Goal: Transaction & Acquisition: Purchase product/service

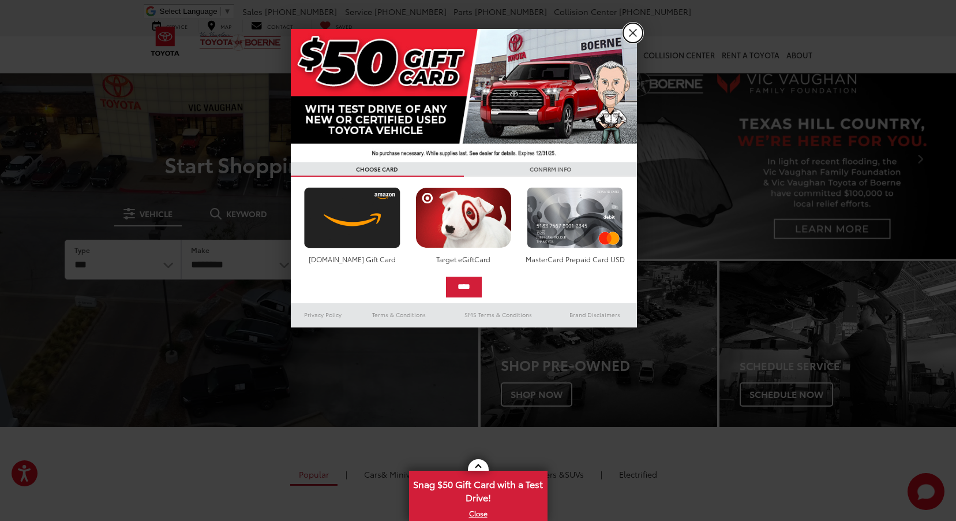
click at [634, 31] on link "X" at bounding box center [633, 33] width 20 height 20
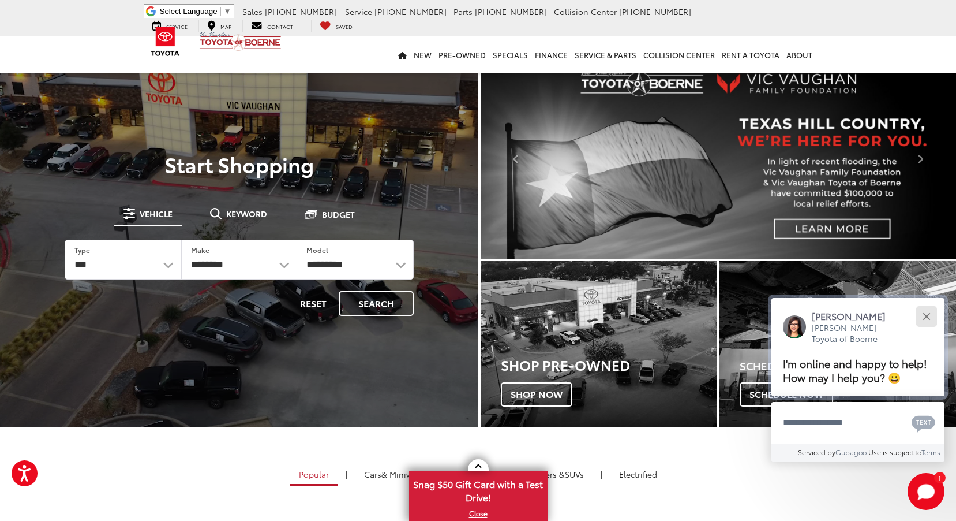
click at [927, 317] on div "Close" at bounding box center [927, 316] width 8 height 8
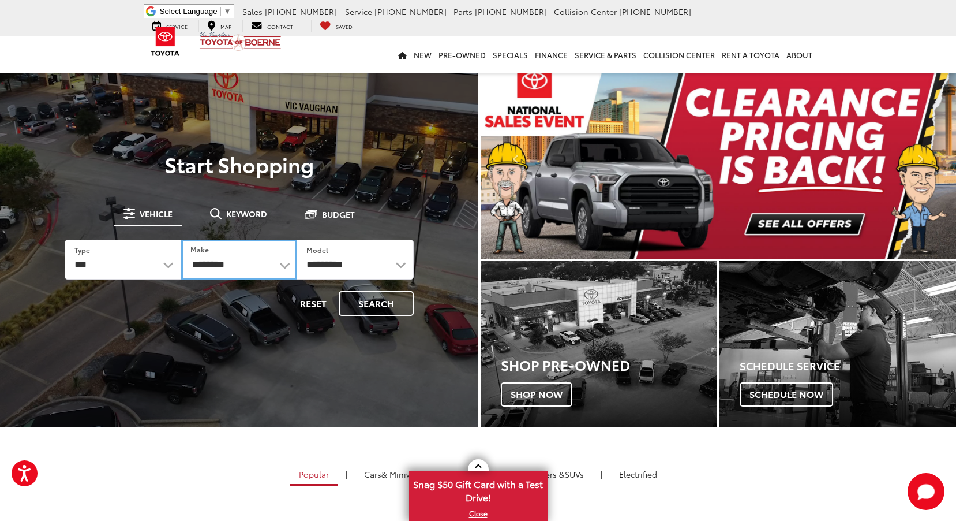
click at [283, 263] on select "**********" at bounding box center [239, 260] width 117 height 40
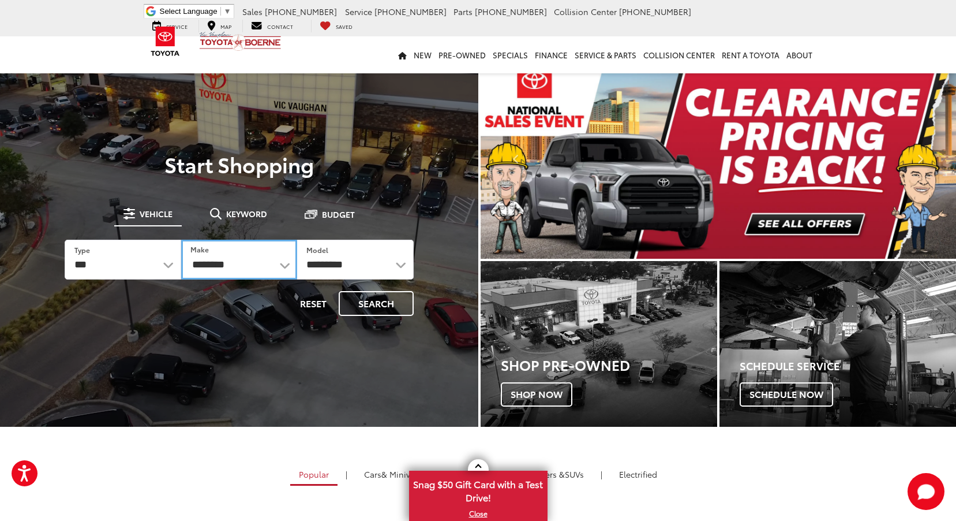
click at [283, 263] on select "**********" at bounding box center [239, 260] width 117 height 40
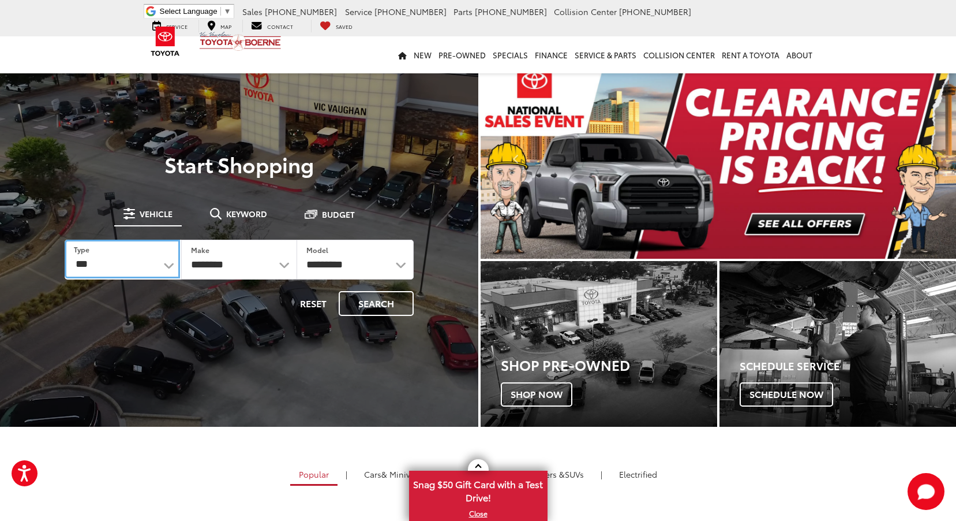
click at [169, 262] on select "*** *** **** *********" at bounding box center [122, 259] width 115 height 39
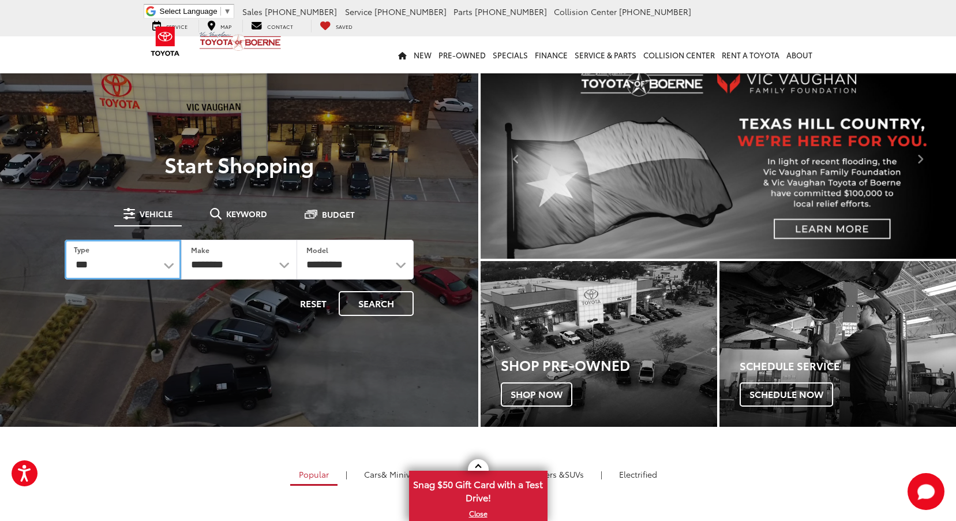
select select "********"
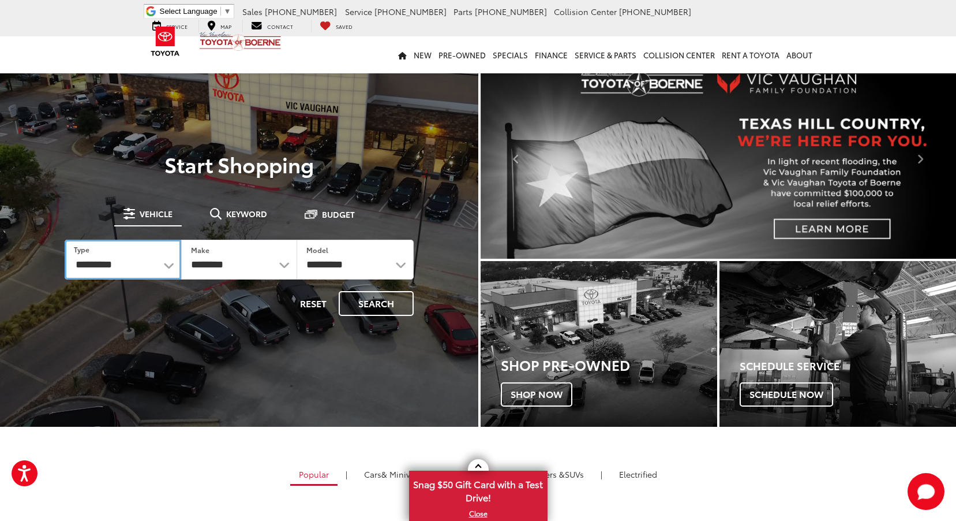
click at [65, 240] on select "*** *** **** *********" at bounding box center [123, 260] width 117 height 40
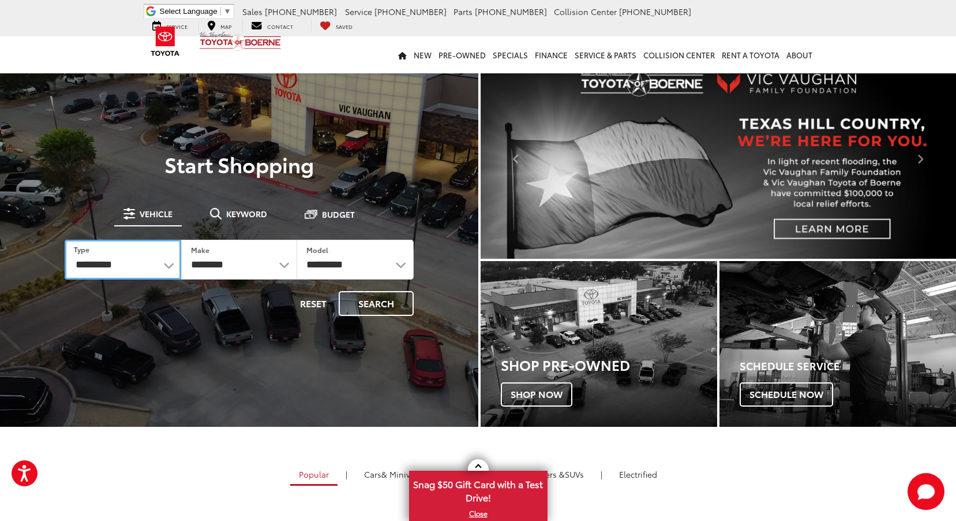
select select "******"
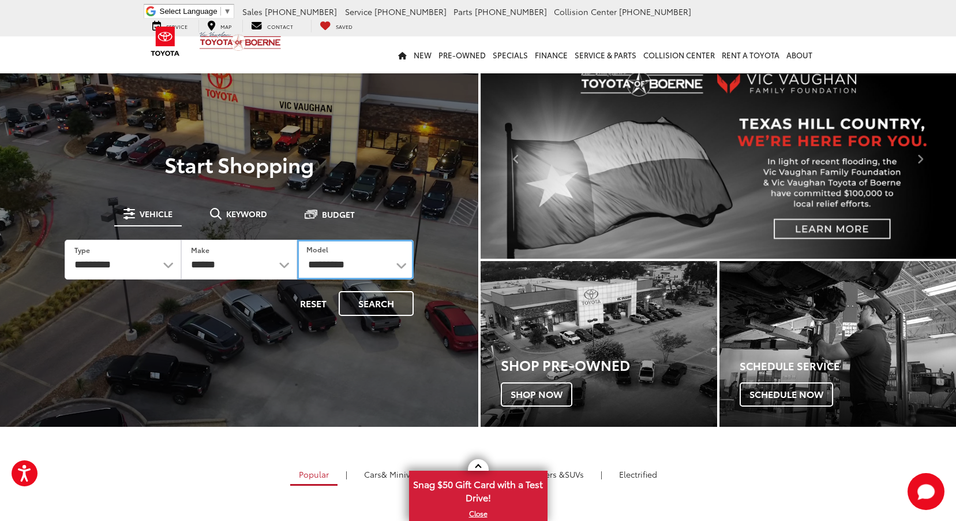
click at [401, 264] on select "**********" at bounding box center [355, 260] width 117 height 40
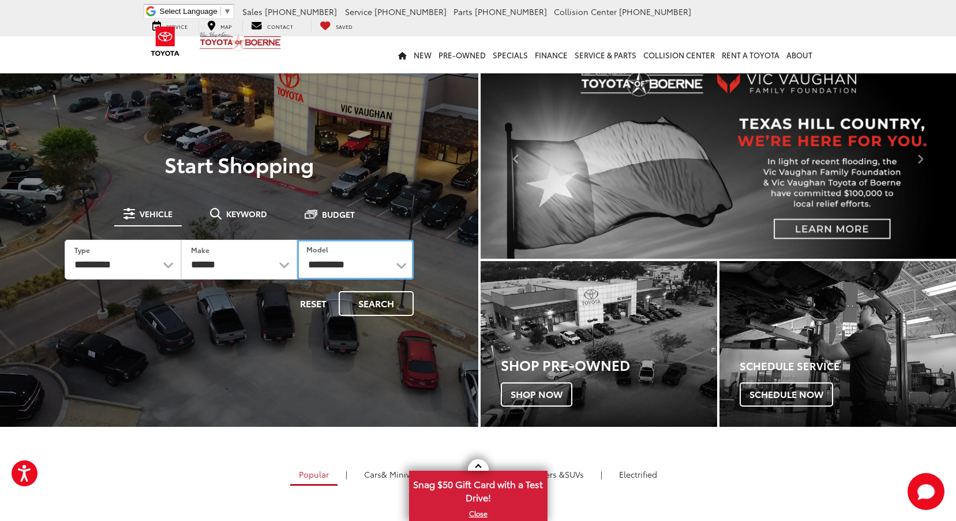
select select "*******"
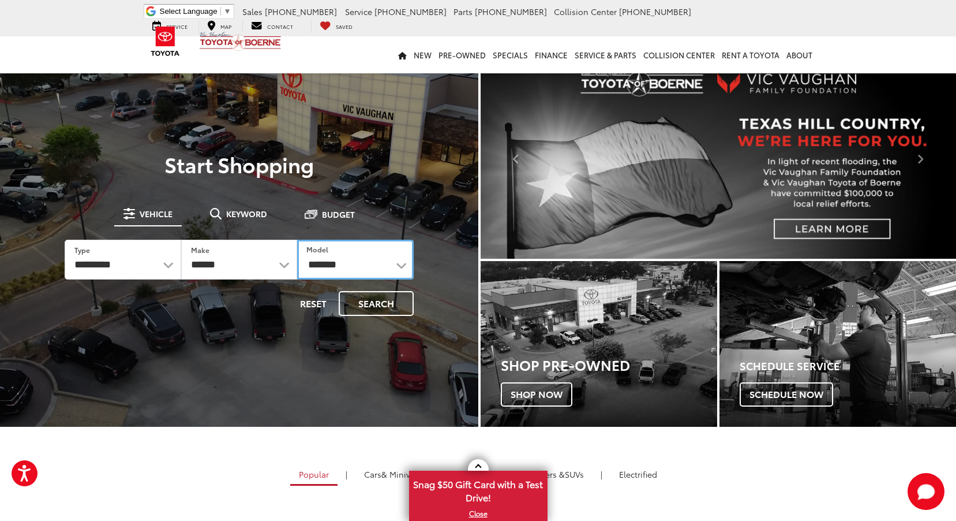
click at [297, 240] on select "**********" at bounding box center [355, 260] width 117 height 40
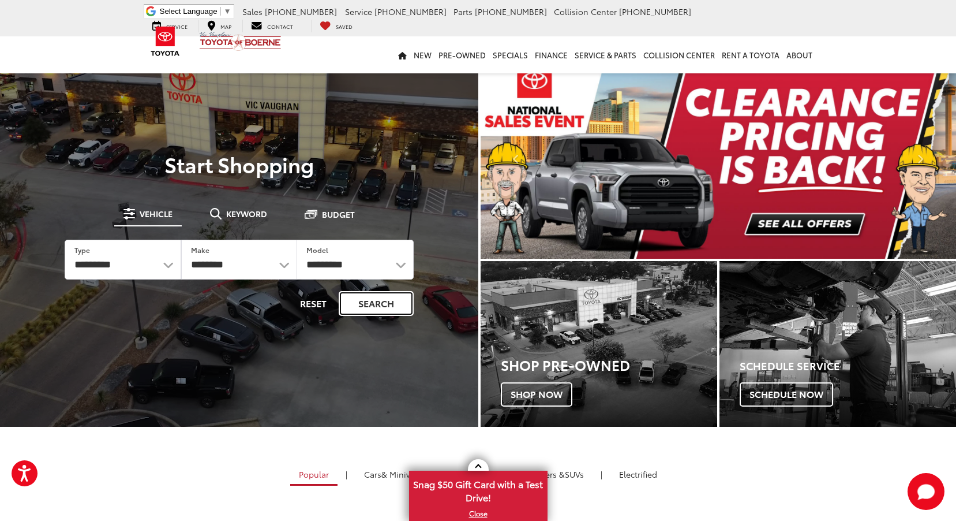
click at [376, 304] on button "Search" at bounding box center [376, 303] width 75 height 25
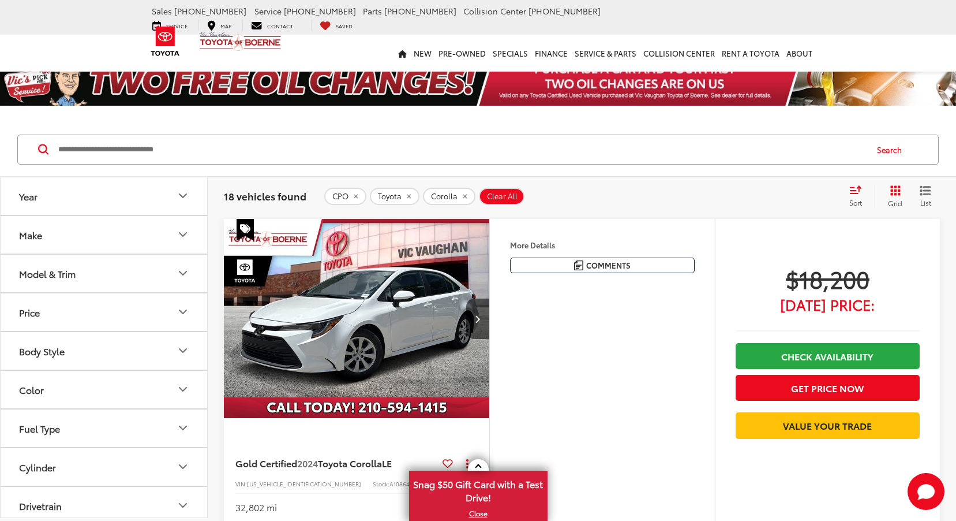
click at [178, 193] on icon "Year" at bounding box center [183, 196] width 14 height 14
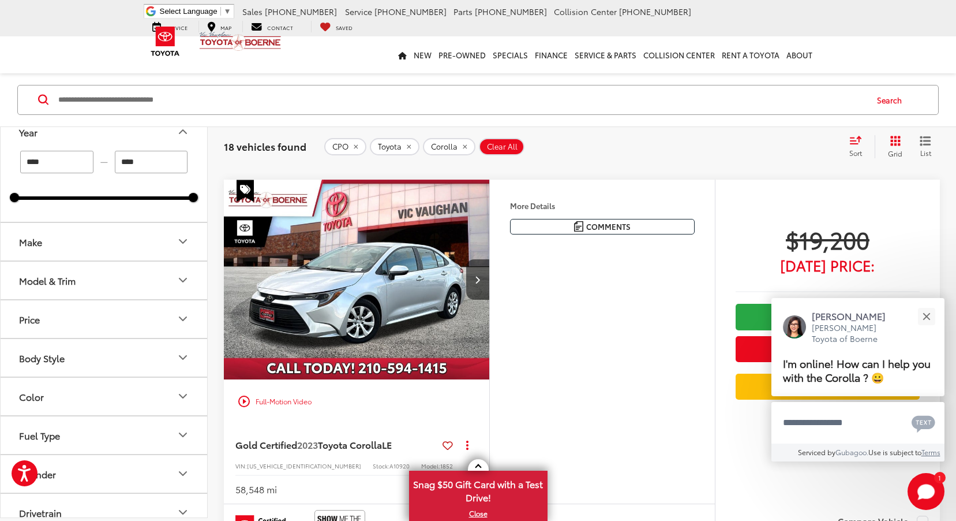
scroll to position [808, 0]
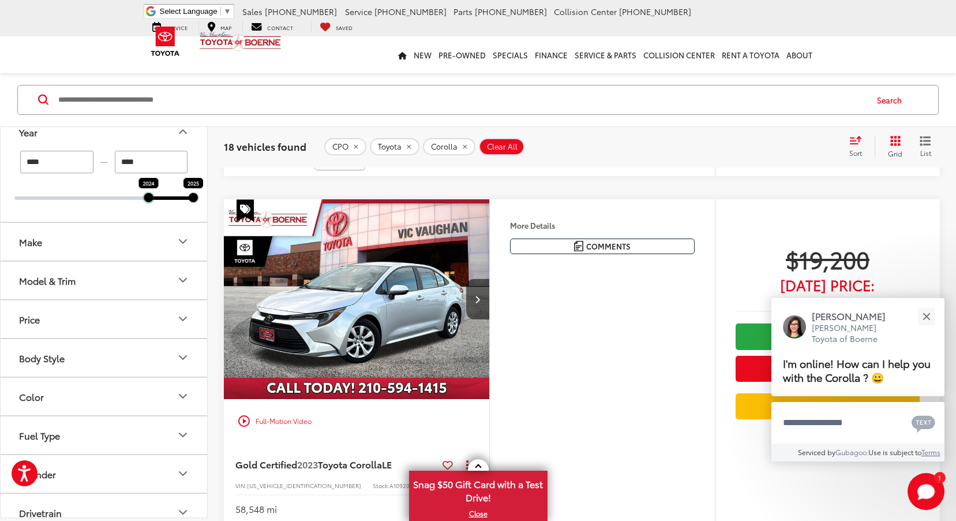
drag, startPoint x: 14, startPoint y: 201, endPoint x: 131, endPoint y: 203, distance: 116.6
click at [131, 203] on div "**** — **** 2024 2025" at bounding box center [104, 186] width 207 height 71
type input "****"
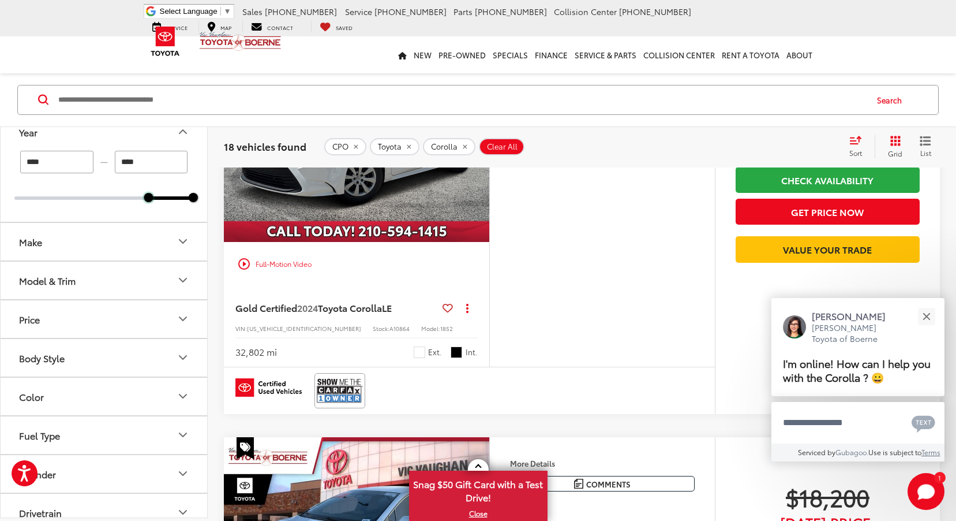
scroll to position [50, 0]
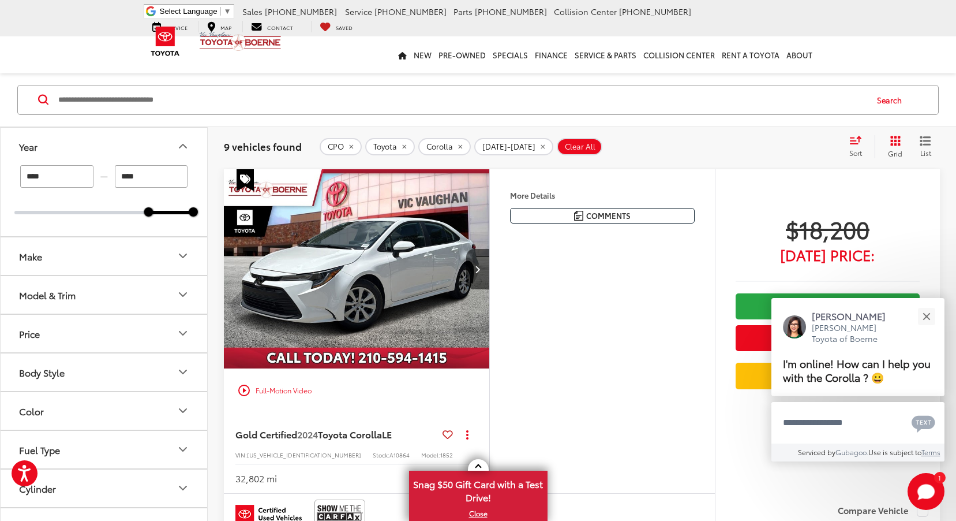
click at [185, 331] on icon "Price" at bounding box center [183, 333] width 14 height 14
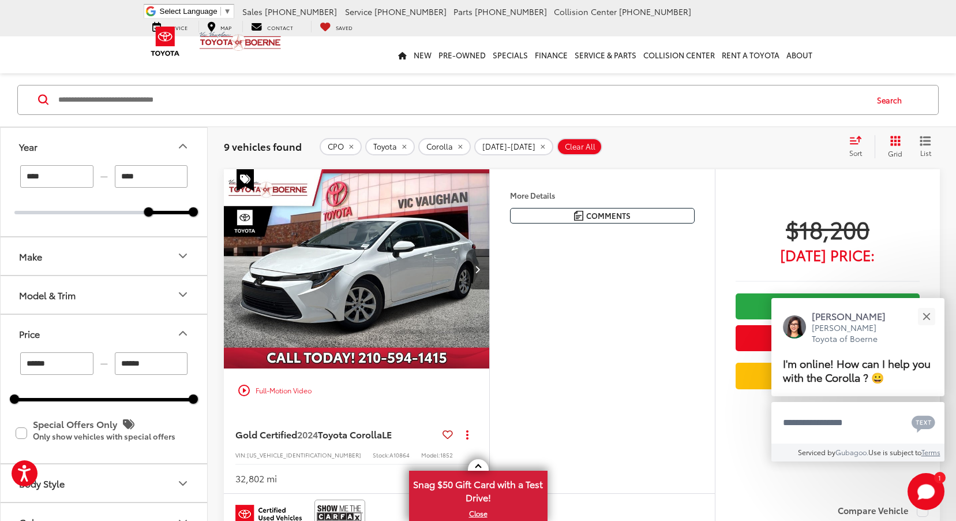
scroll to position [115, 0]
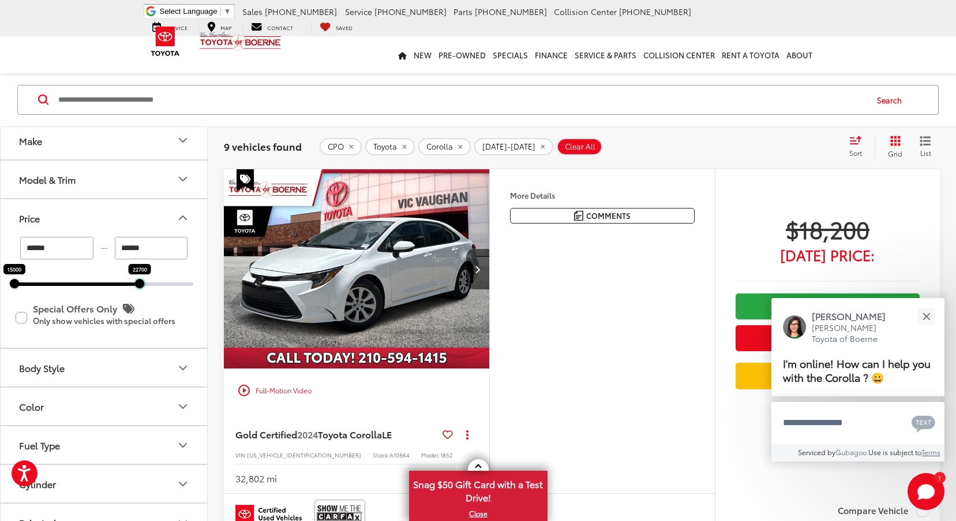
drag, startPoint x: 194, startPoint y: 287, endPoint x: 140, endPoint y: 282, distance: 54.5
click at [140, 282] on div at bounding box center [139, 283] width 9 height 9
type input "******"
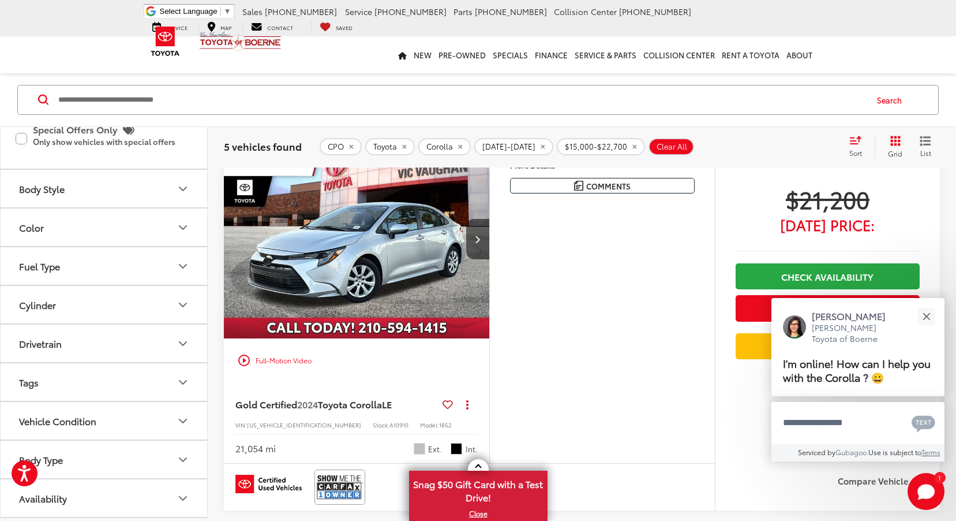
scroll to position [454, 0]
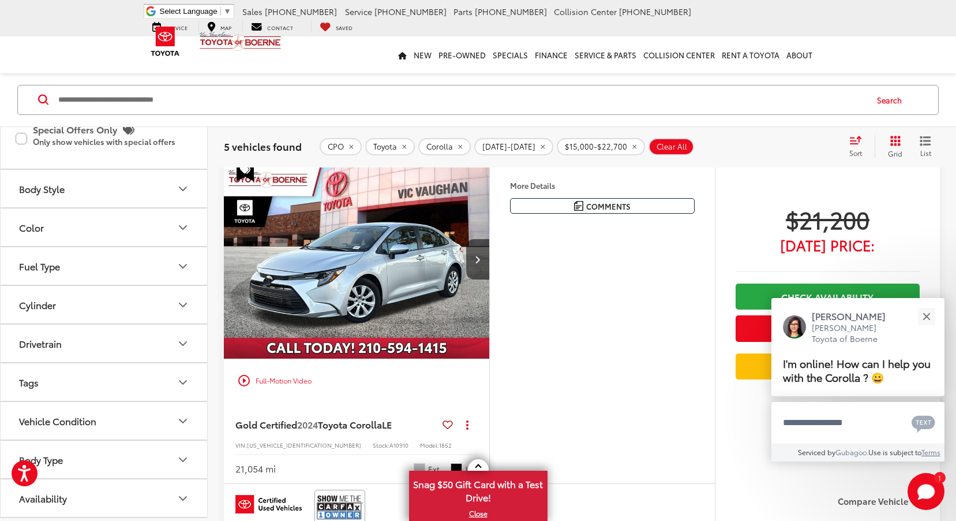
click at [366, 251] on img "2024 Toyota Corolla LE 0" at bounding box center [356, 259] width 267 height 200
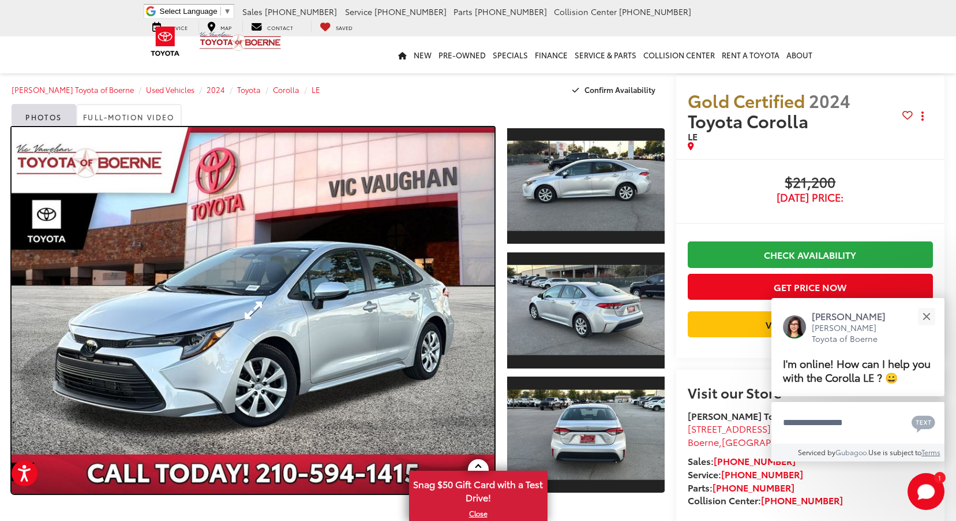
click at [336, 289] on link "Expand Photo 0" at bounding box center [253, 310] width 483 height 367
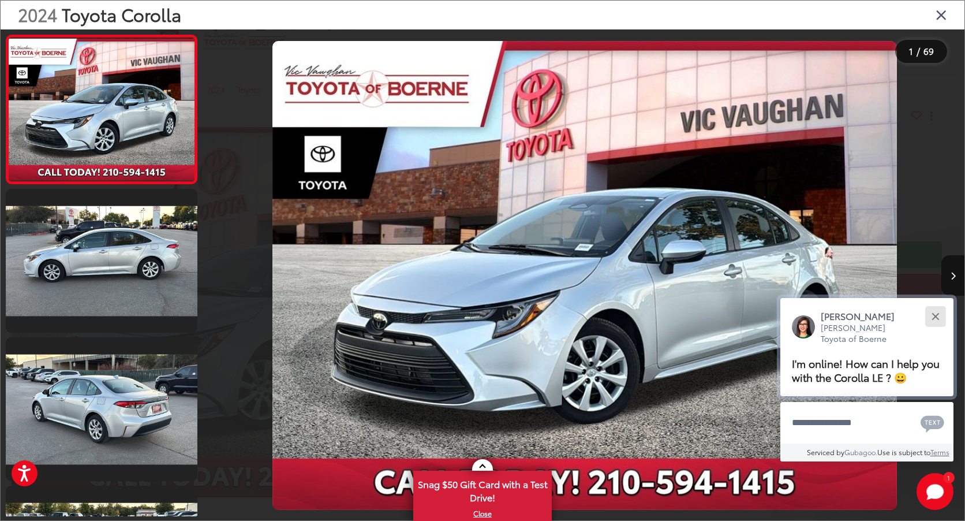
click at [938, 315] on div "Close" at bounding box center [936, 316] width 8 height 8
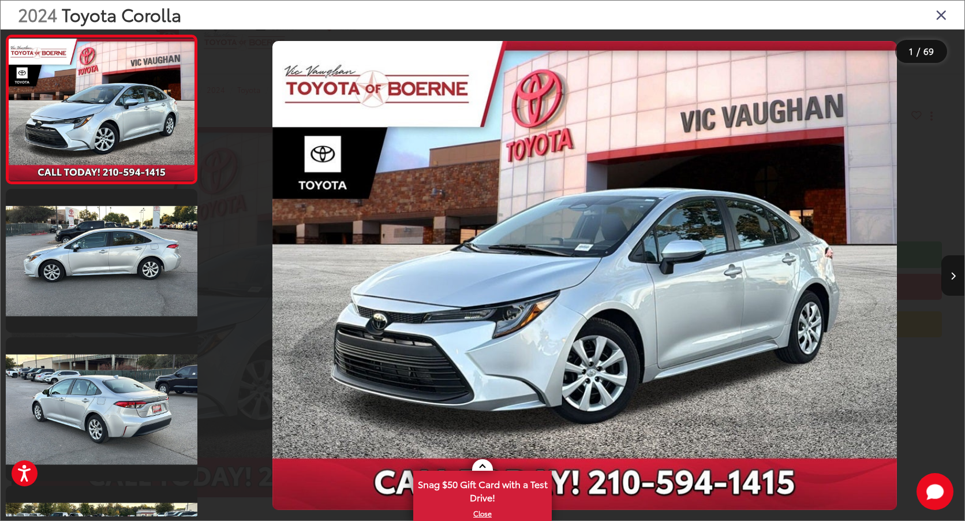
click at [955, 274] on icon "Next image" at bounding box center [953, 276] width 5 height 8
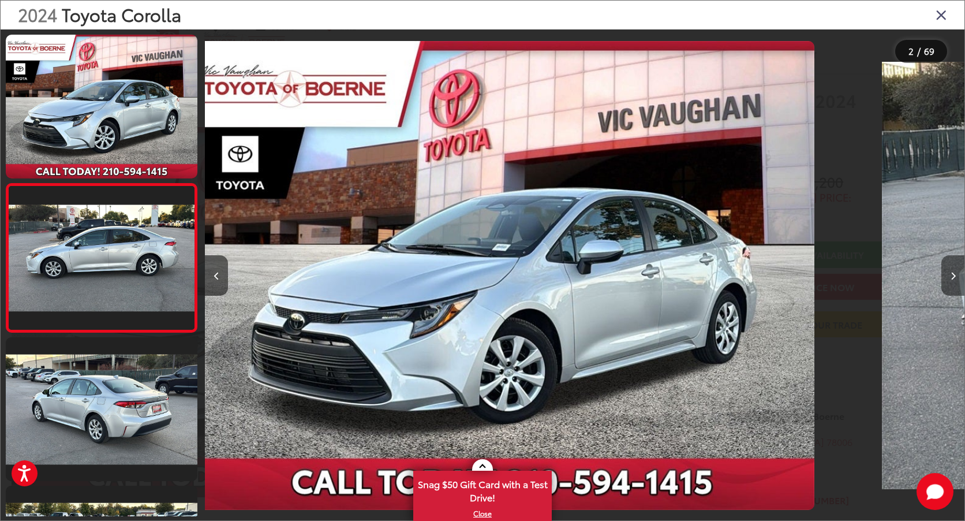
scroll to position [16, 0]
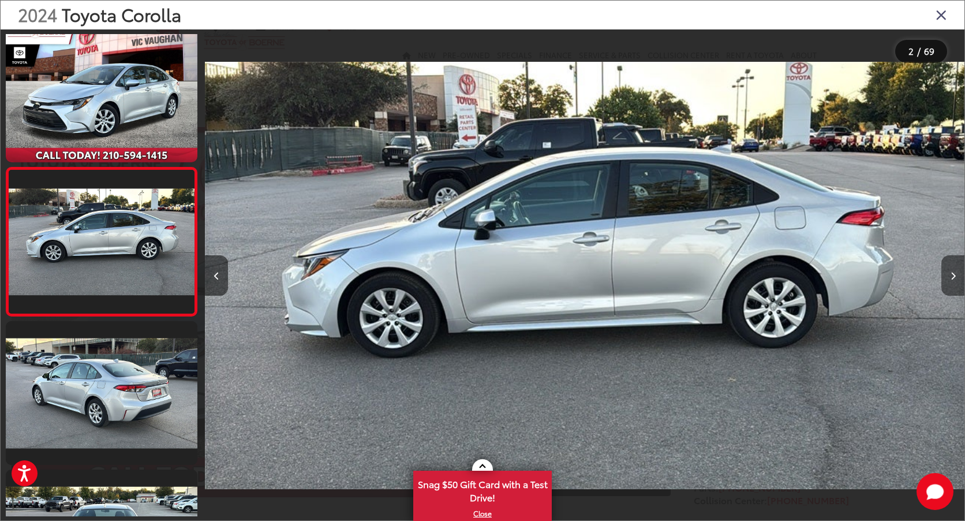
click at [955, 274] on icon "Next image" at bounding box center [953, 276] width 5 height 8
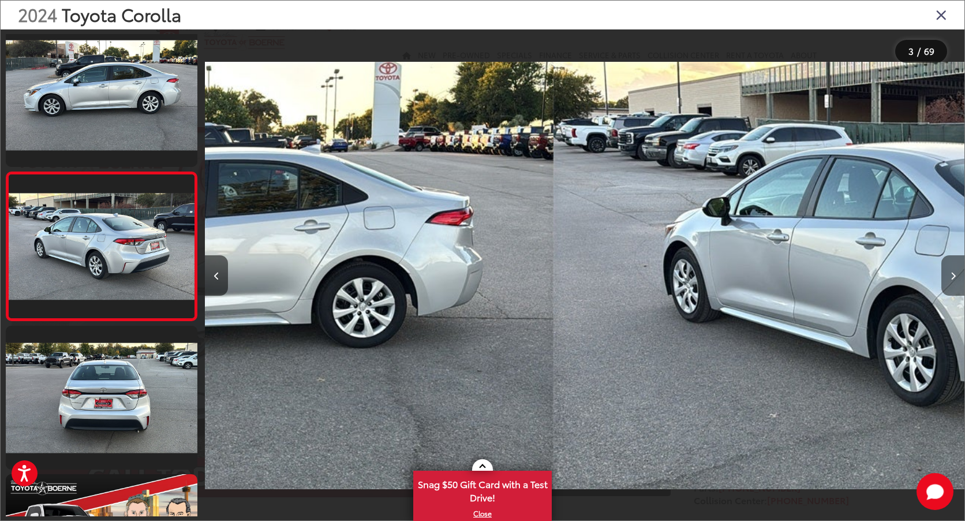
scroll to position [165, 0]
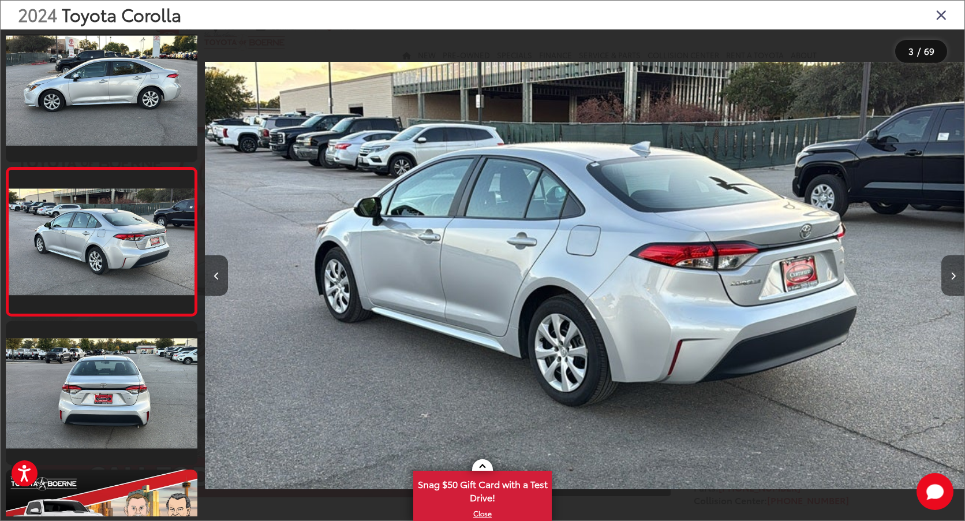
click at [955, 274] on icon "Next image" at bounding box center [953, 276] width 5 height 8
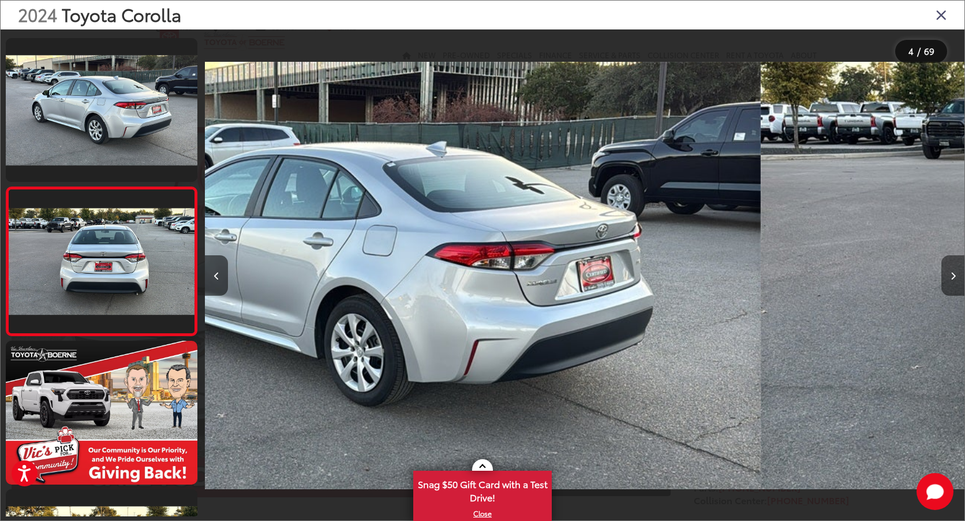
scroll to position [313, 0]
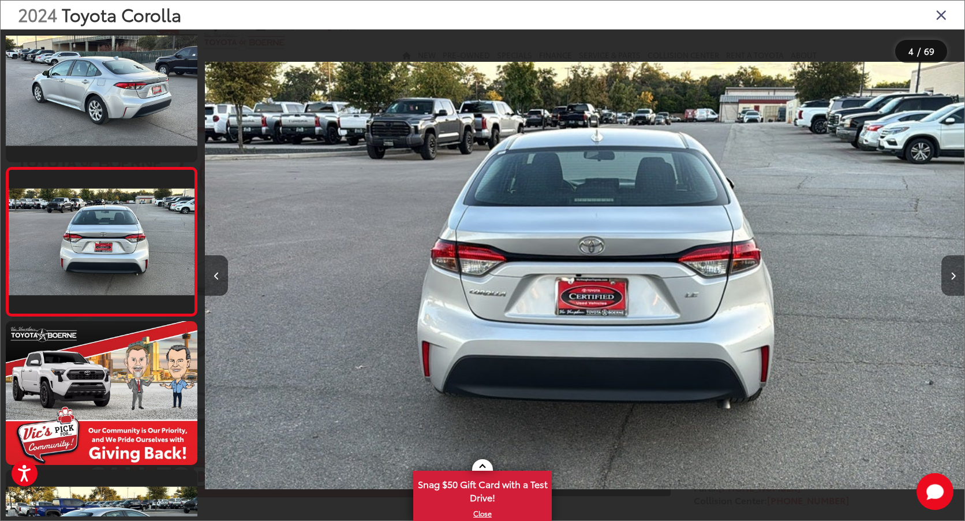
click at [955, 274] on icon "Next image" at bounding box center [953, 276] width 5 height 8
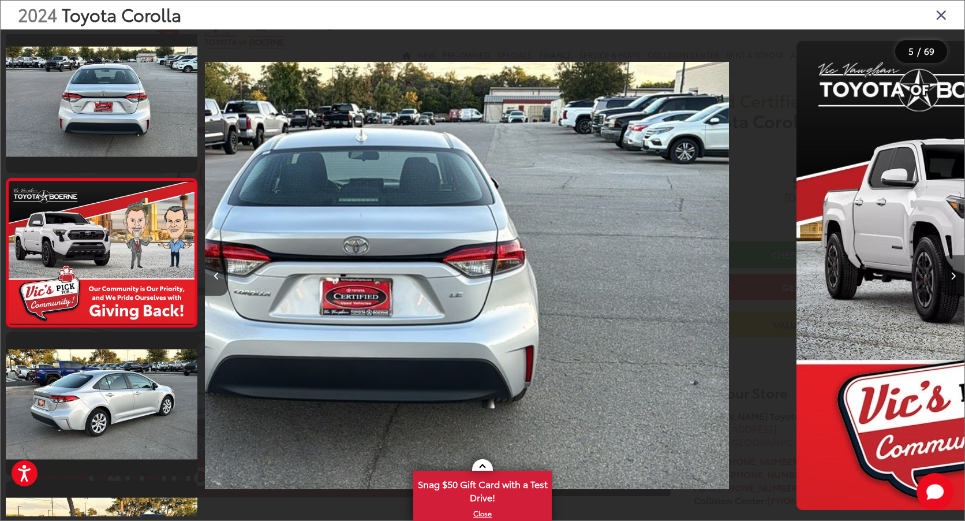
scroll to position [461, 0]
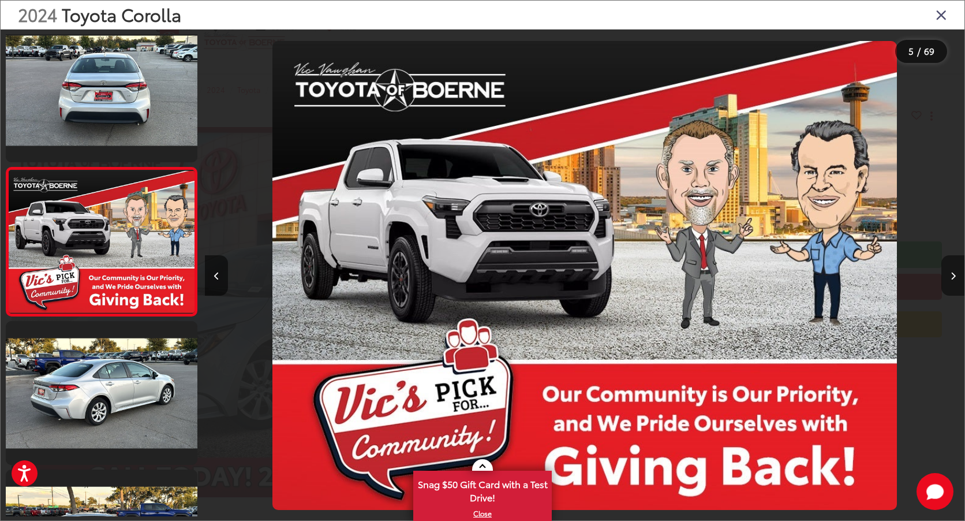
click at [955, 274] on icon "Next image" at bounding box center [953, 276] width 5 height 8
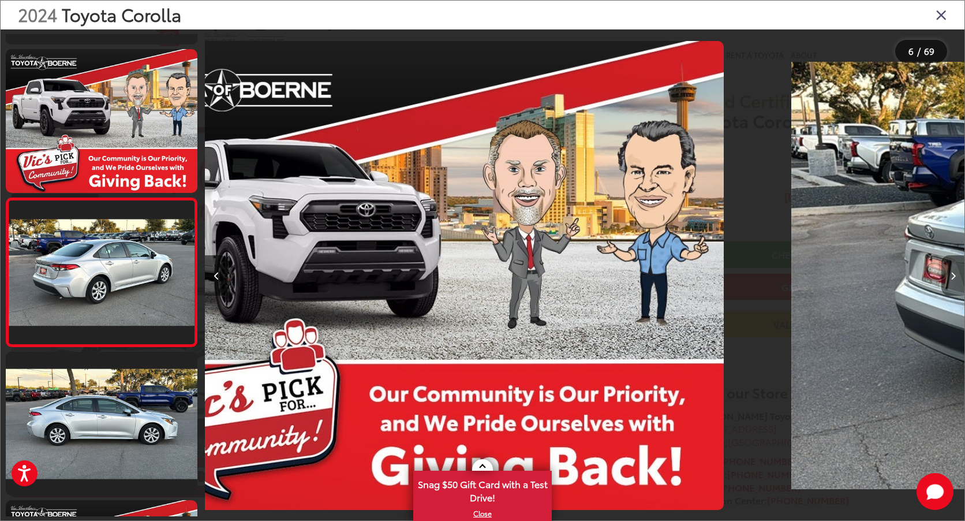
scroll to position [610, 0]
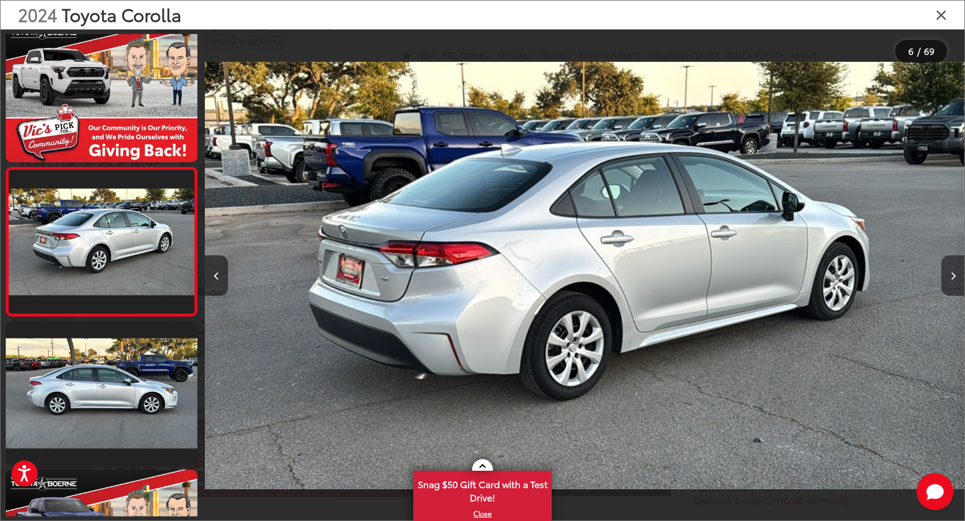
click at [955, 274] on icon "Next image" at bounding box center [953, 276] width 5 height 8
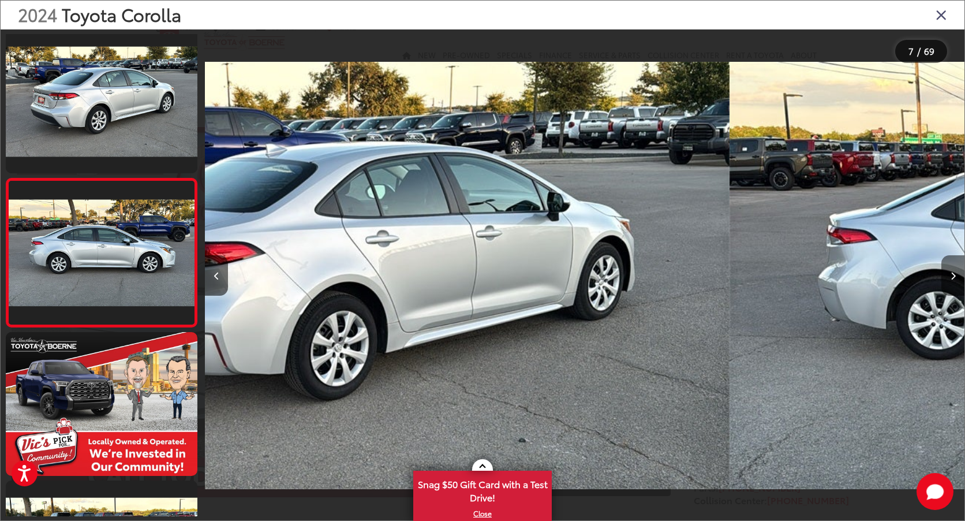
scroll to position [758, 0]
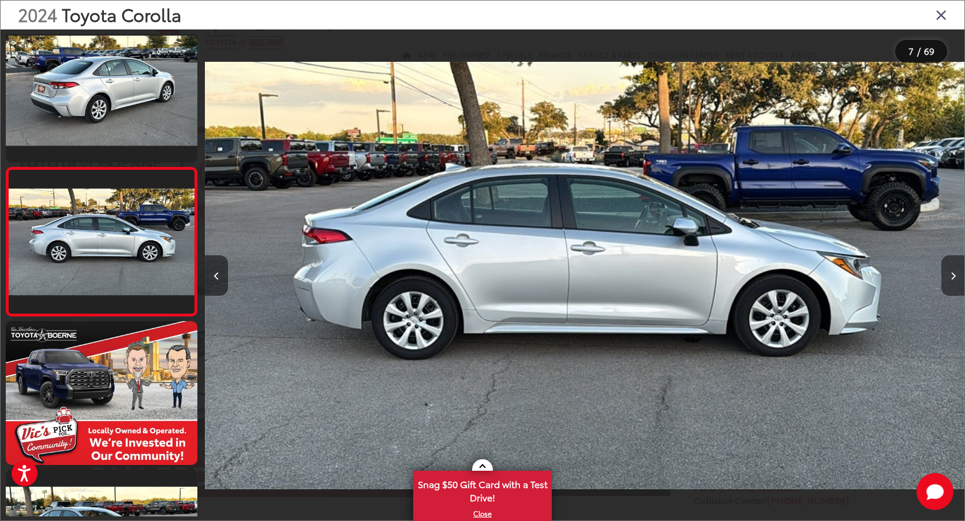
click at [955, 274] on icon "Next image" at bounding box center [953, 276] width 5 height 8
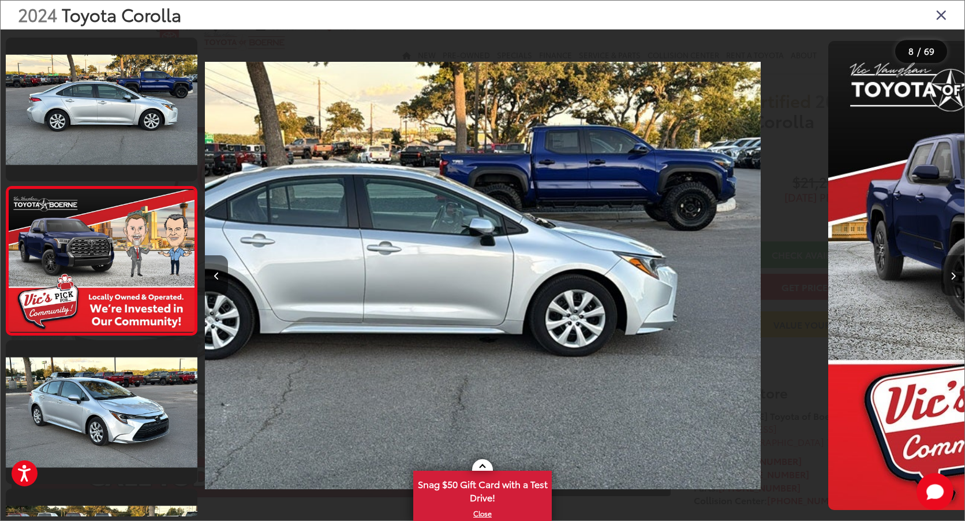
scroll to position [906, 0]
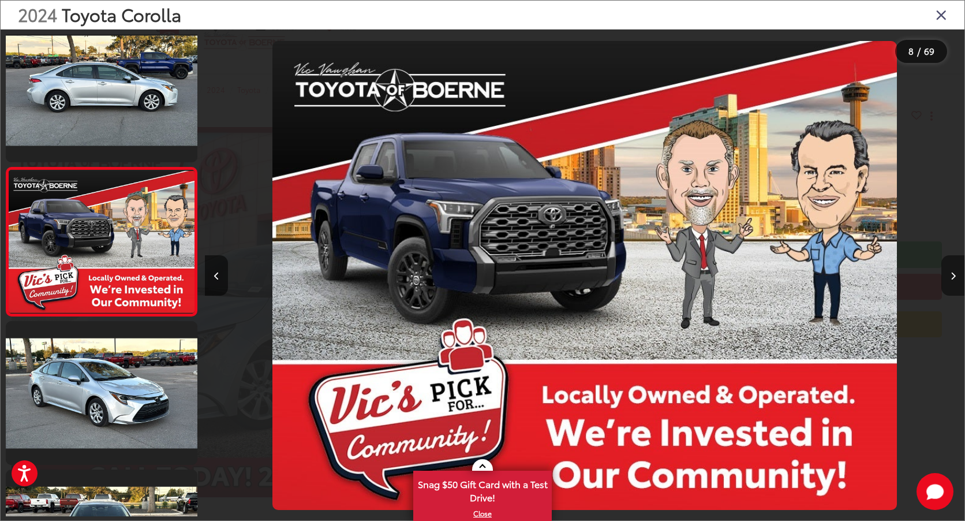
click at [955, 274] on icon "Next image" at bounding box center [953, 276] width 5 height 8
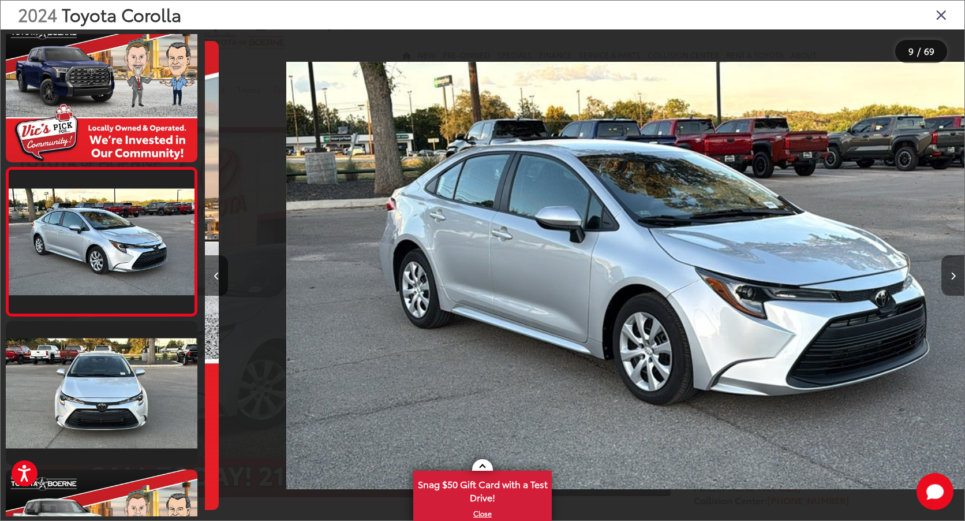
scroll to position [0, 6077]
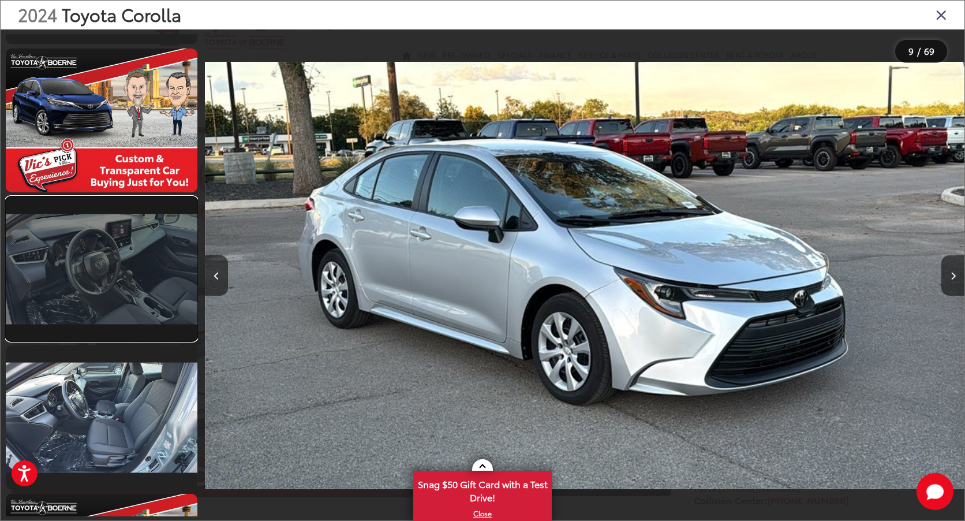
click at [134, 257] on link at bounding box center [102, 269] width 192 height 144
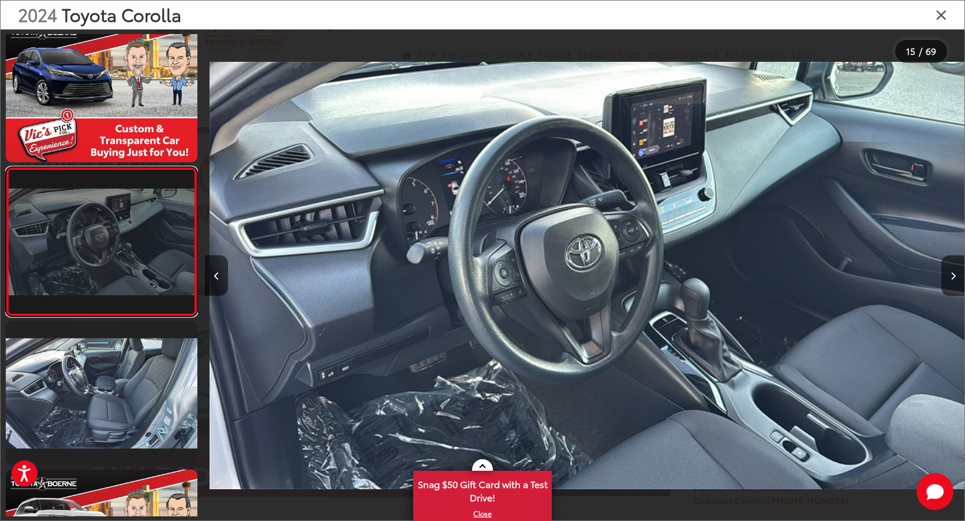
scroll to position [0, 10635]
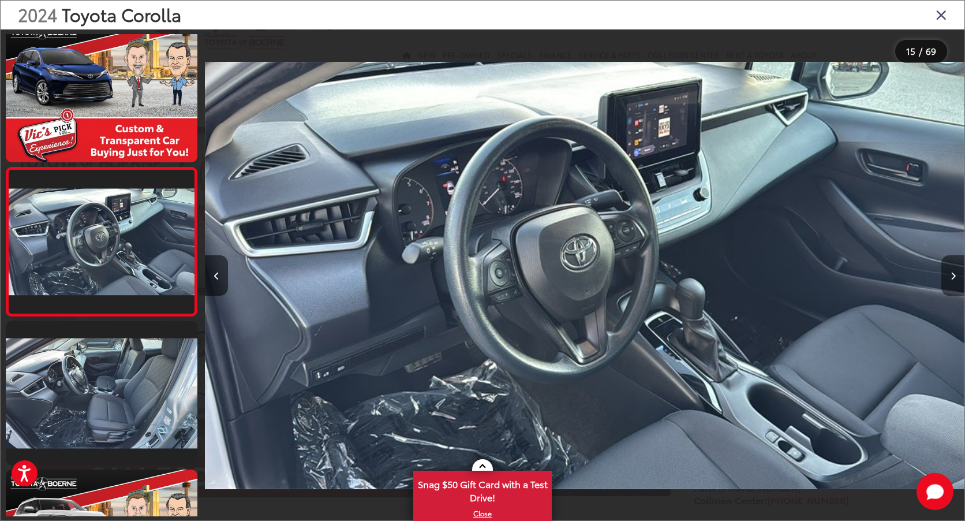
click at [956, 275] on button "Next image" at bounding box center [952, 275] width 23 height 40
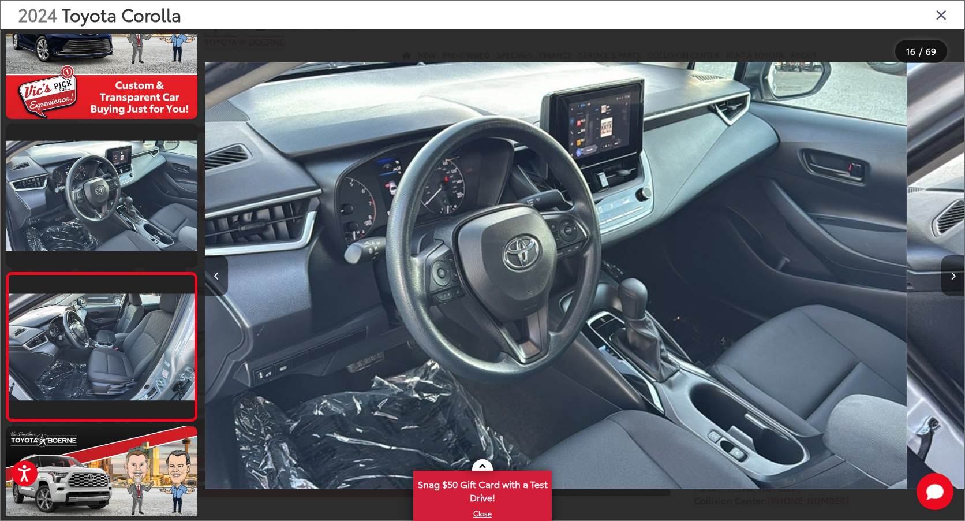
scroll to position [0, 0]
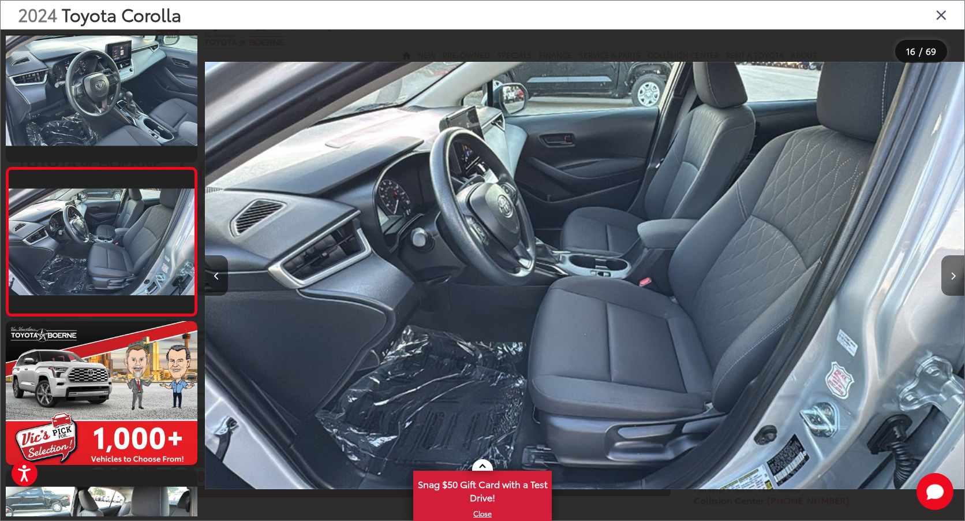
click at [956, 275] on button "Next image" at bounding box center [952, 275] width 23 height 40
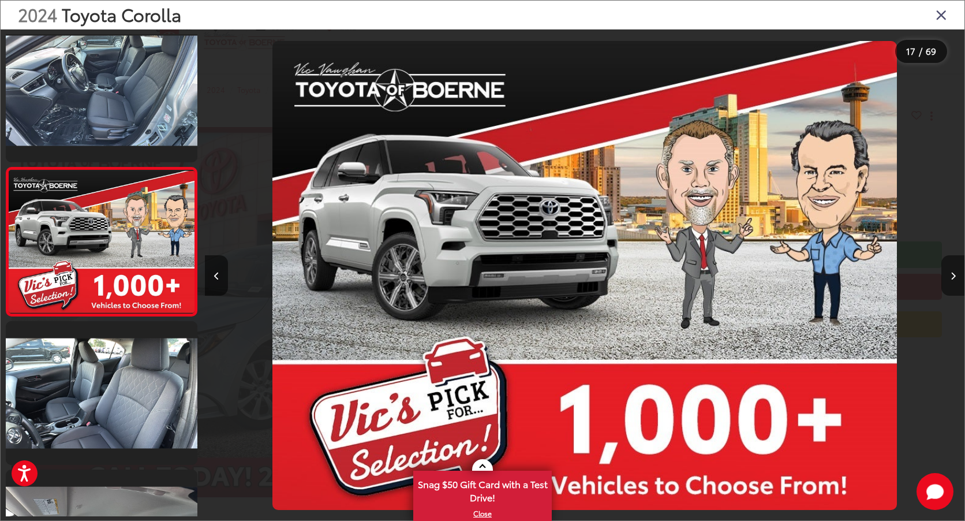
click at [956, 275] on button "Next image" at bounding box center [952, 275] width 23 height 40
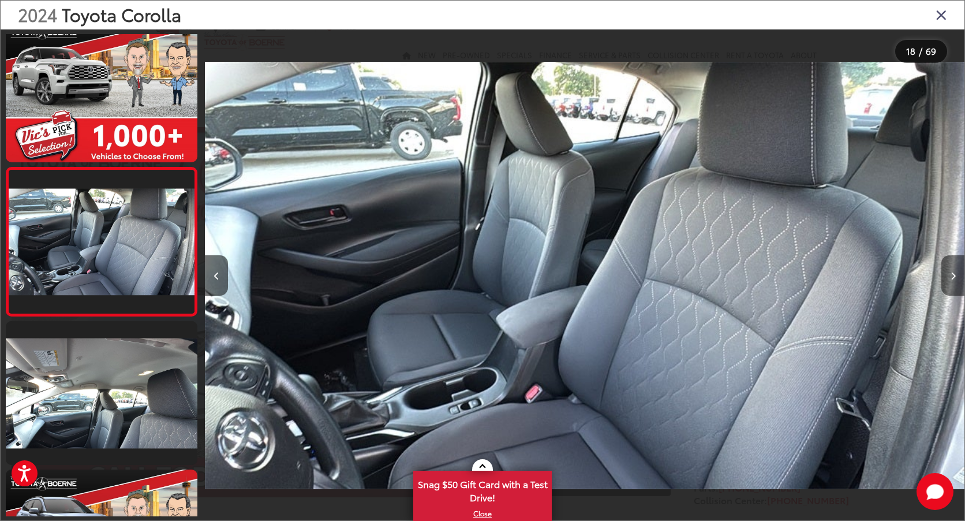
click at [955, 275] on icon "Next image" at bounding box center [953, 276] width 5 height 8
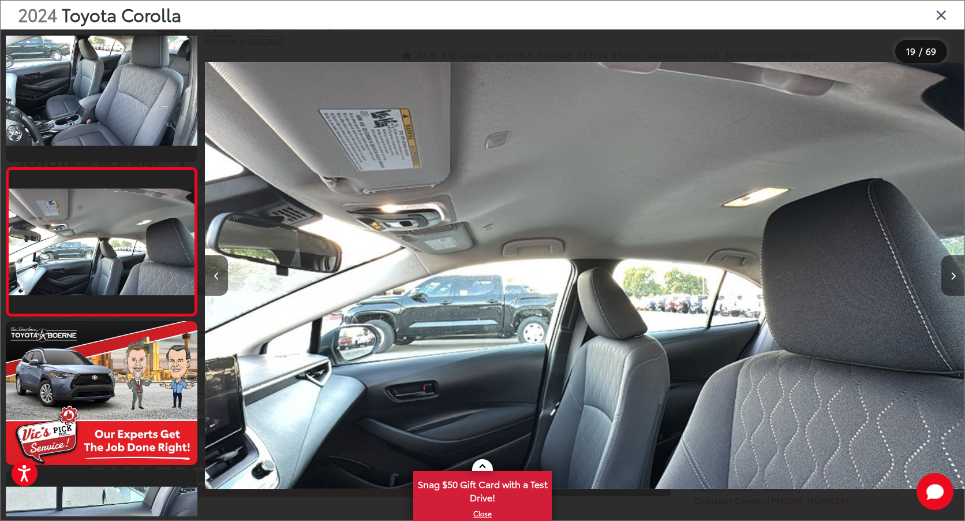
click at [955, 274] on icon "Next image" at bounding box center [953, 276] width 5 height 8
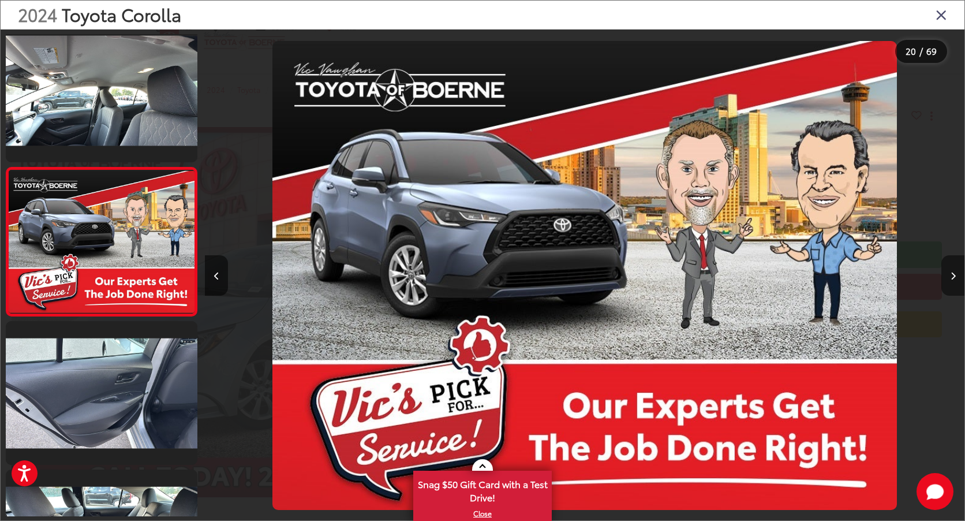
click at [955, 274] on icon "Next image" at bounding box center [953, 276] width 5 height 8
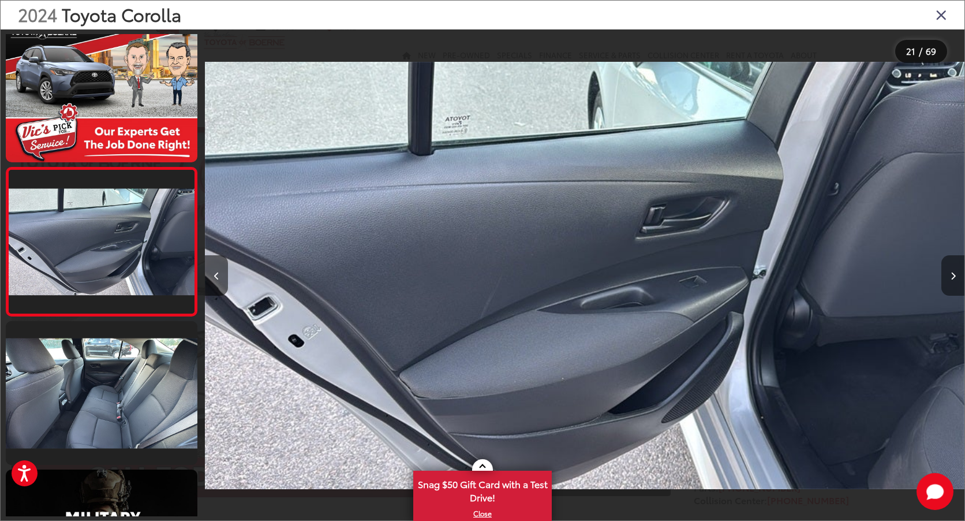
click at [955, 274] on icon "Next image" at bounding box center [953, 276] width 5 height 8
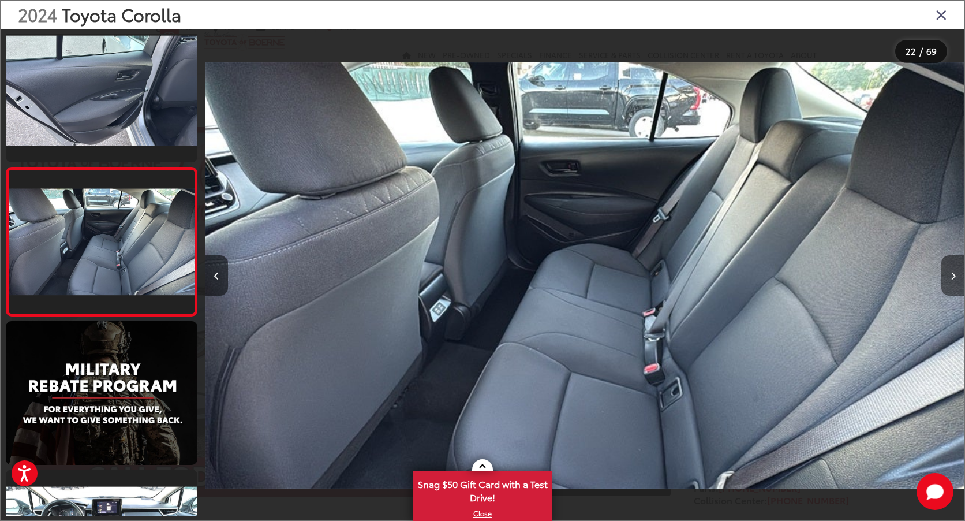
click at [955, 274] on icon "Next image" at bounding box center [953, 276] width 5 height 8
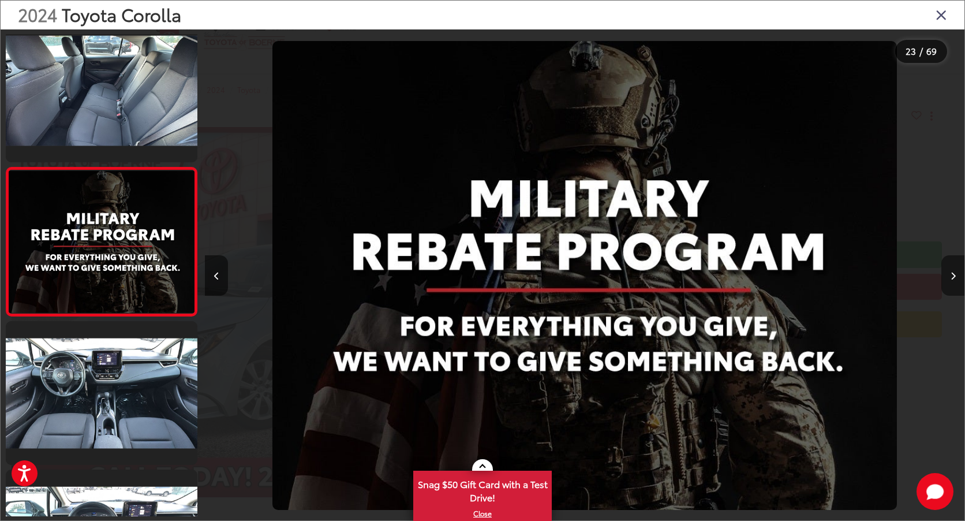
click at [955, 274] on icon "Next image" at bounding box center [953, 276] width 5 height 8
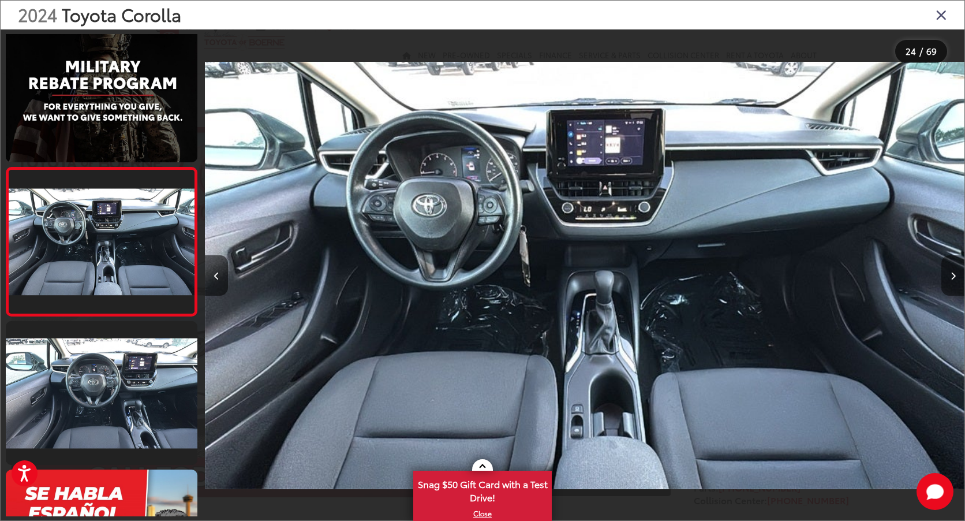
click at [955, 272] on icon "Next image" at bounding box center [953, 276] width 5 height 8
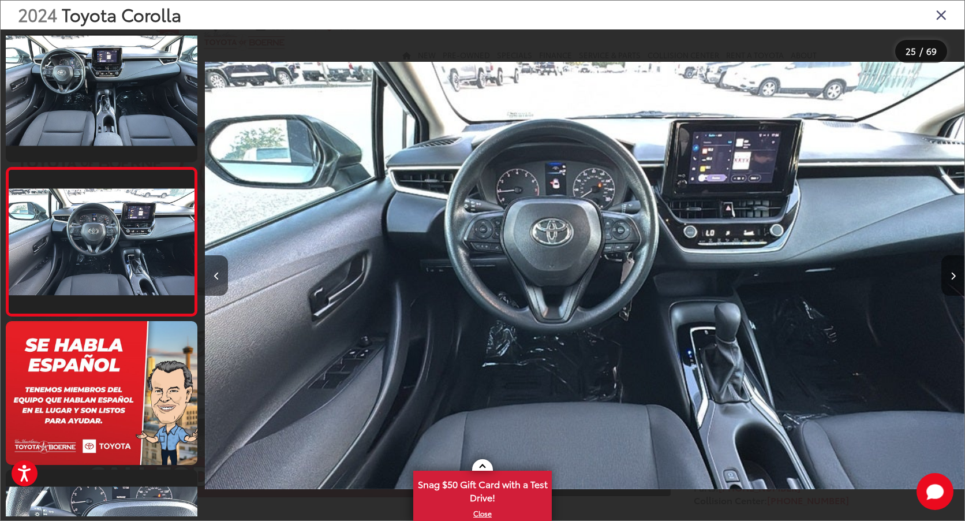
click at [955, 271] on button "Next image" at bounding box center [952, 275] width 23 height 40
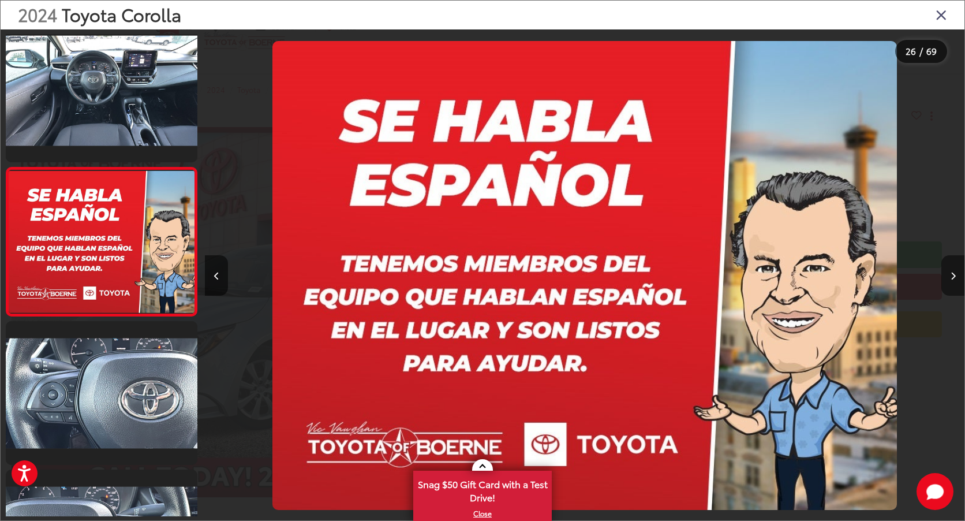
click at [955, 269] on button "Next image" at bounding box center [952, 275] width 23 height 40
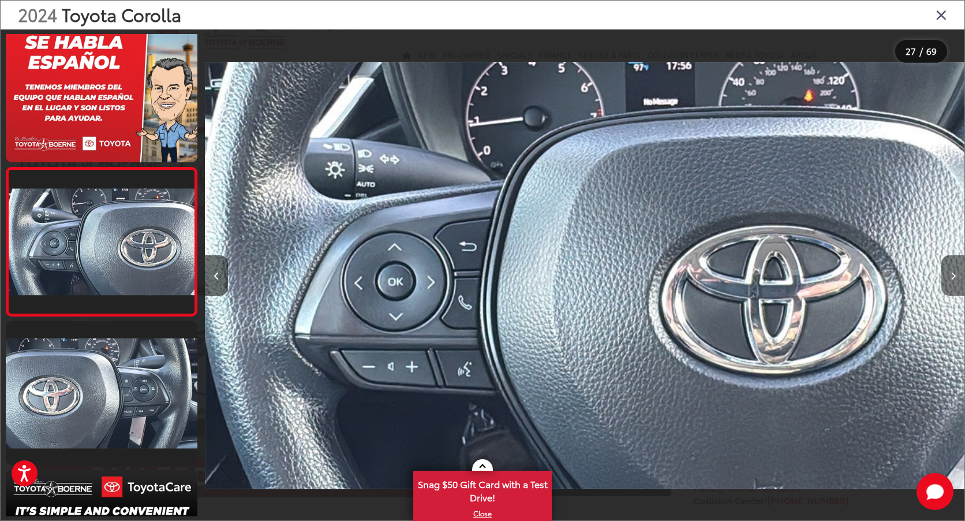
click at [952, 268] on button "Next image" at bounding box center [952, 275] width 23 height 40
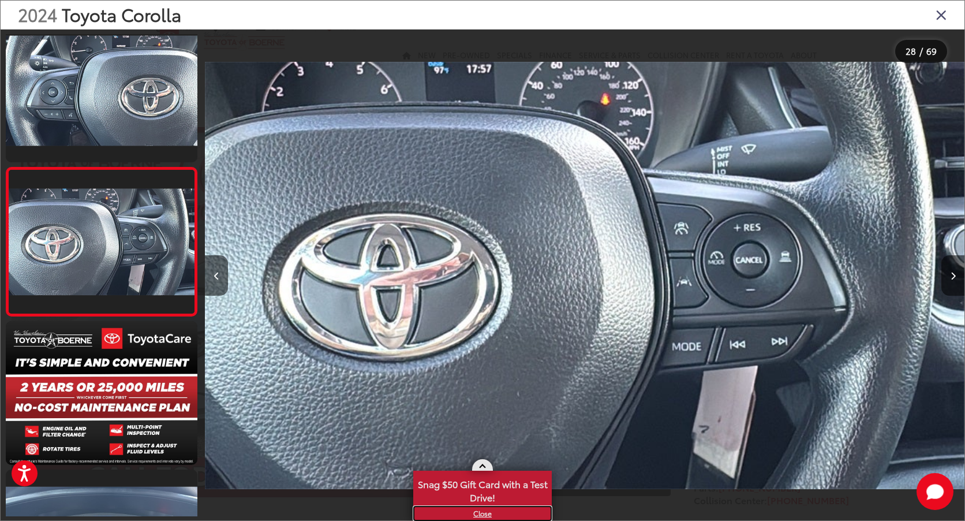
click at [487, 514] on link "X" at bounding box center [482, 513] width 136 height 13
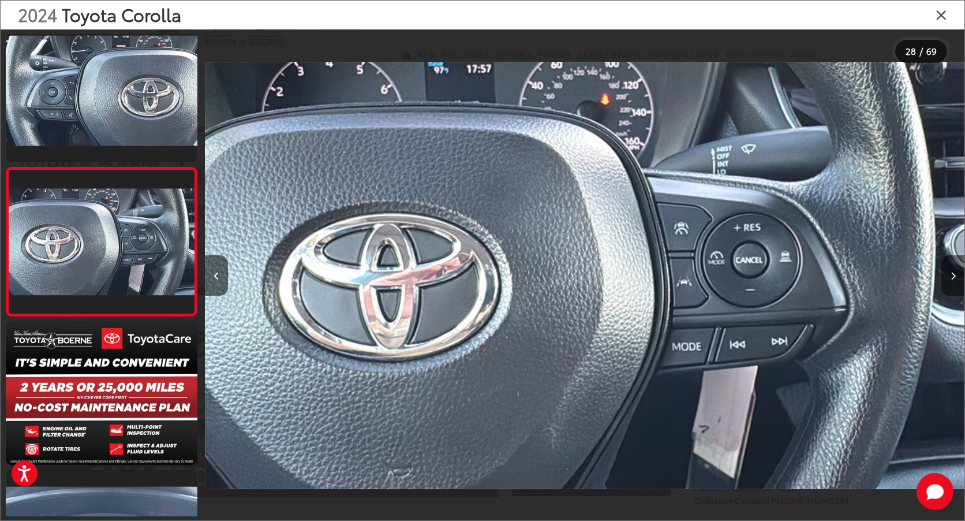
click at [956, 284] on button "Next image" at bounding box center [952, 275] width 23 height 40
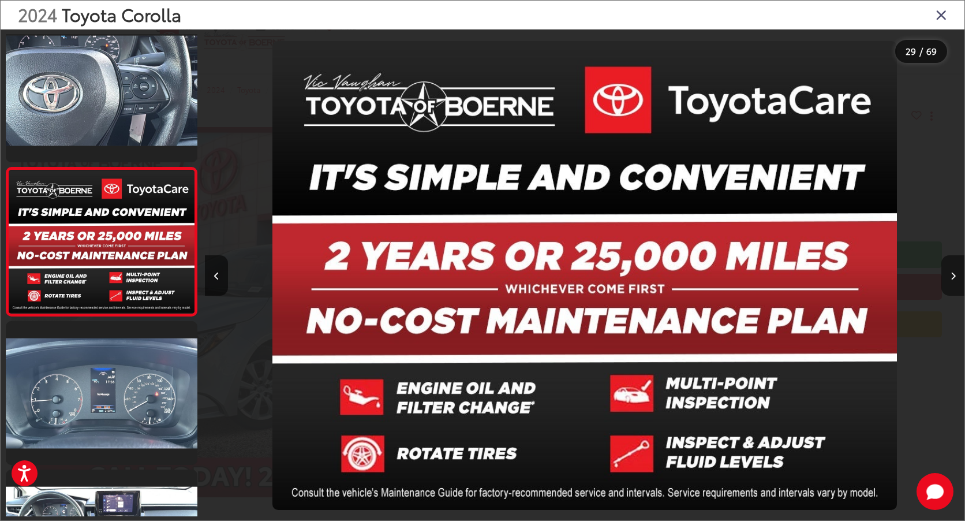
click at [956, 284] on button "Next image" at bounding box center [952, 275] width 23 height 40
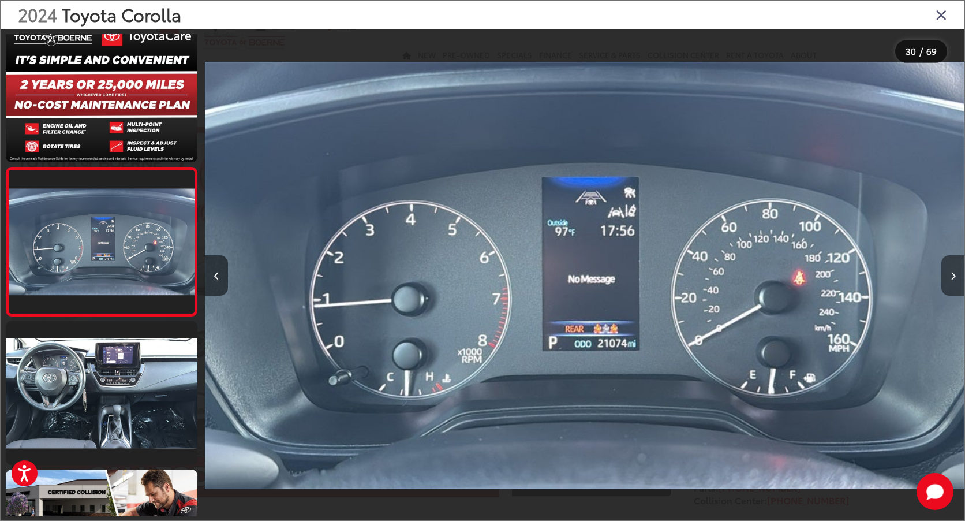
click at [956, 282] on button "Next image" at bounding box center [952, 275] width 23 height 40
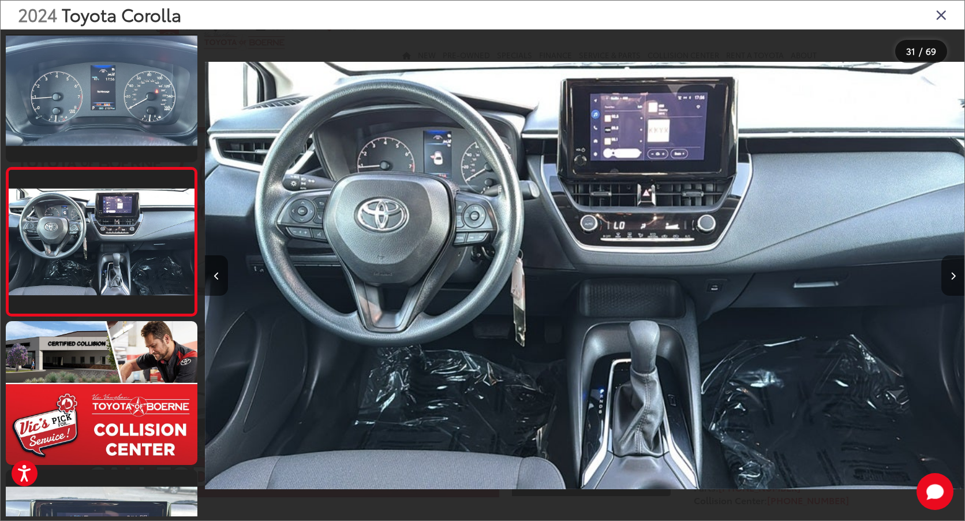
click at [956, 281] on button "Next image" at bounding box center [952, 275] width 23 height 40
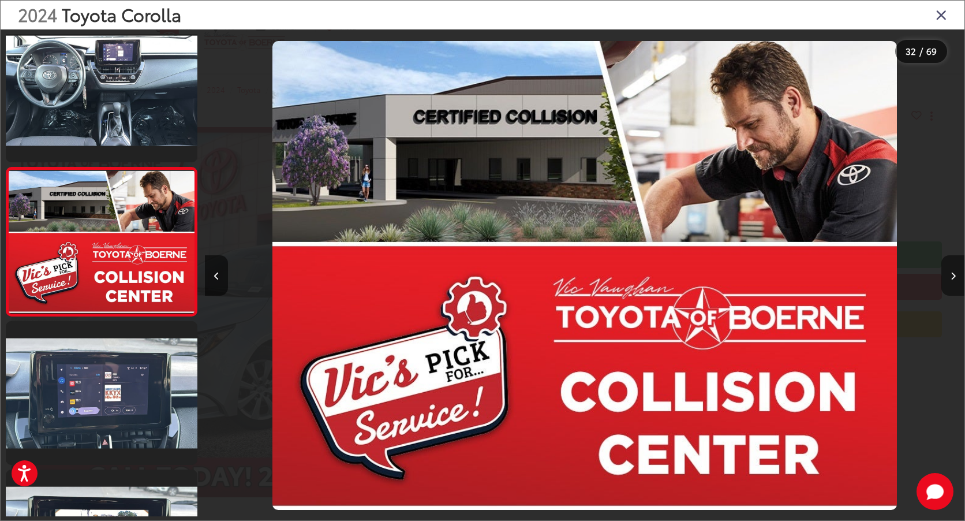
click at [956, 281] on button "Next image" at bounding box center [952, 275] width 23 height 40
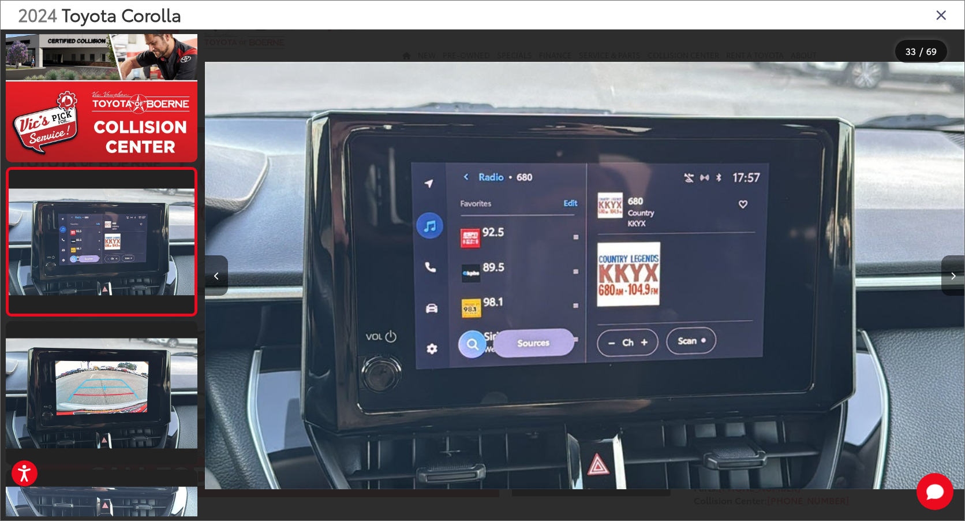
click at [956, 277] on button "Next image" at bounding box center [952, 275] width 23 height 40
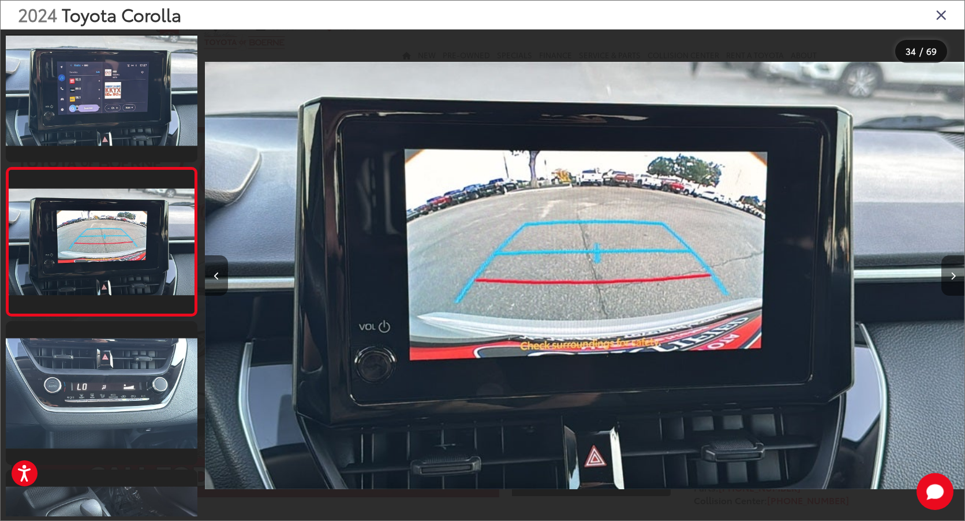
click at [956, 276] on button "Next image" at bounding box center [952, 275] width 23 height 40
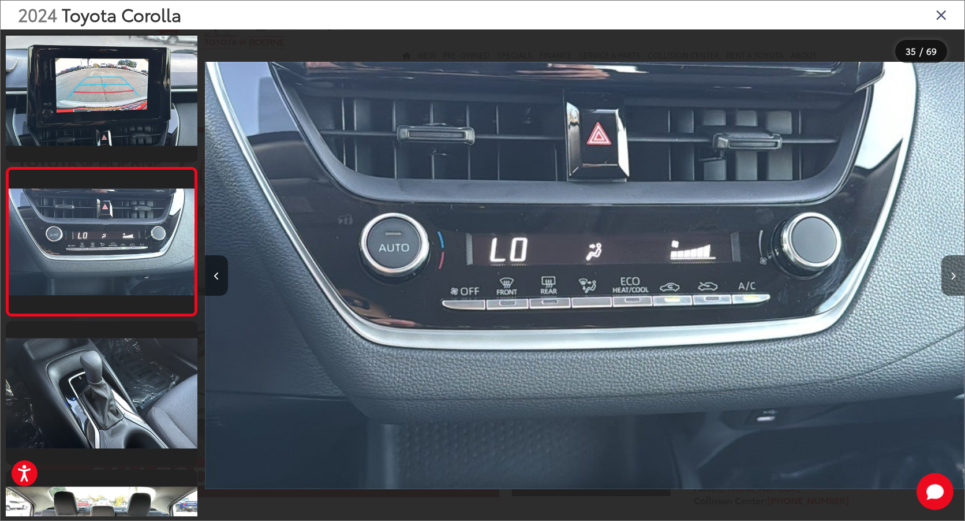
click at [956, 274] on button "Next image" at bounding box center [952, 275] width 23 height 40
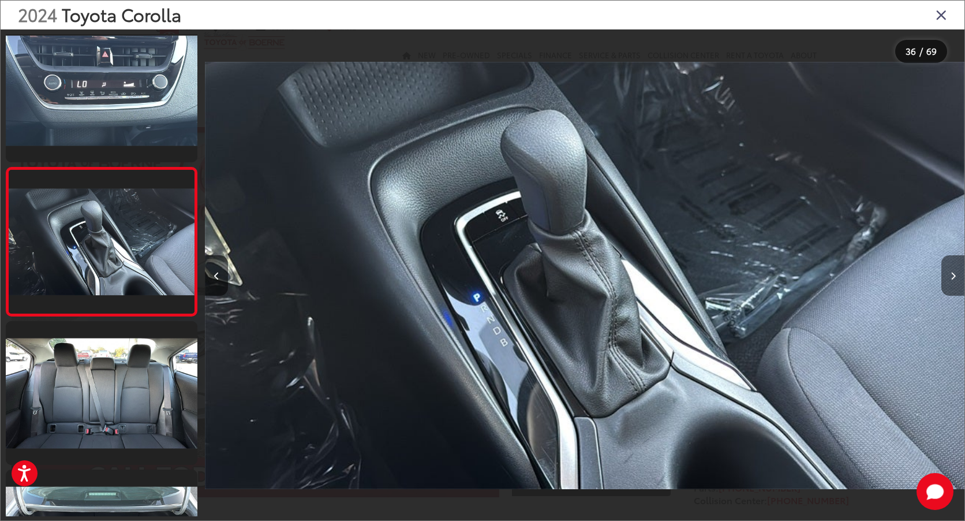
click at [956, 274] on button "Next image" at bounding box center [952, 275] width 23 height 40
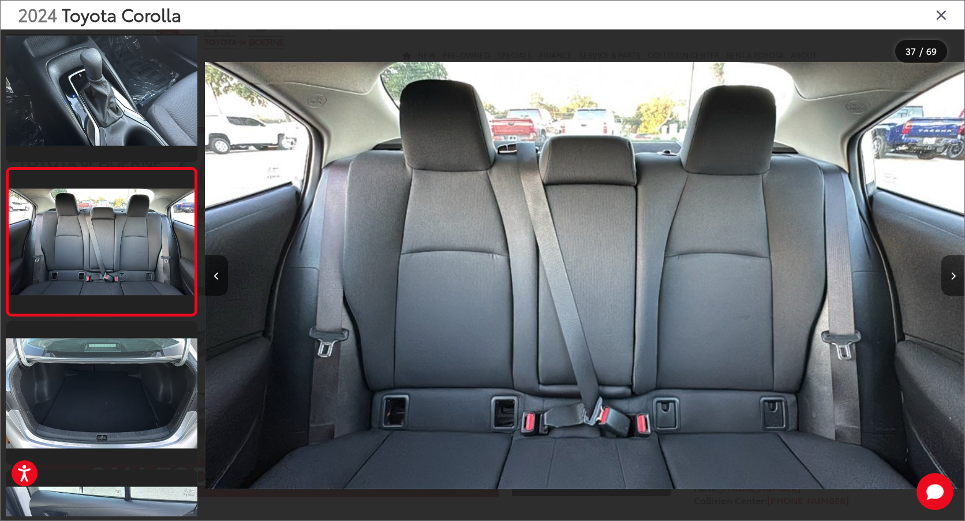
click at [956, 272] on button "Next image" at bounding box center [952, 275] width 23 height 40
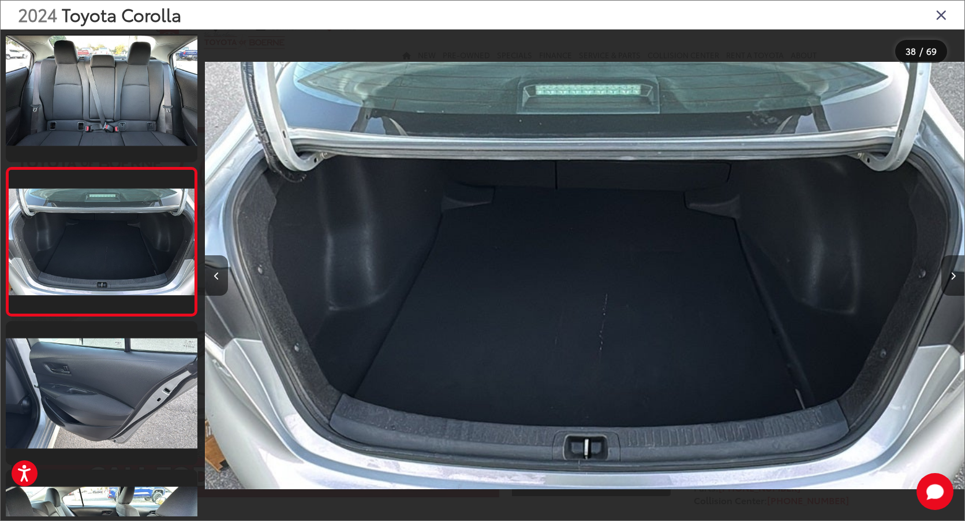
click at [956, 272] on button "Next image" at bounding box center [952, 275] width 23 height 40
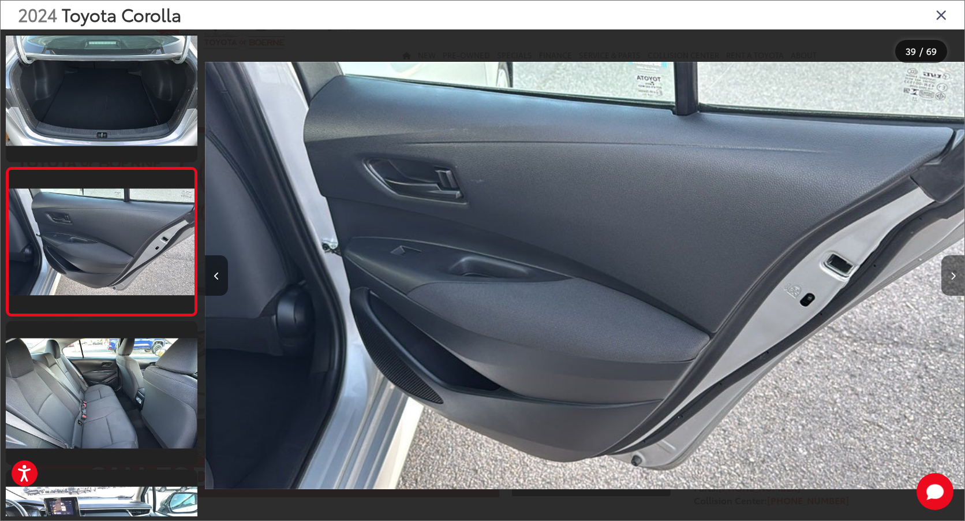
click at [956, 271] on button "Next image" at bounding box center [952, 275] width 23 height 40
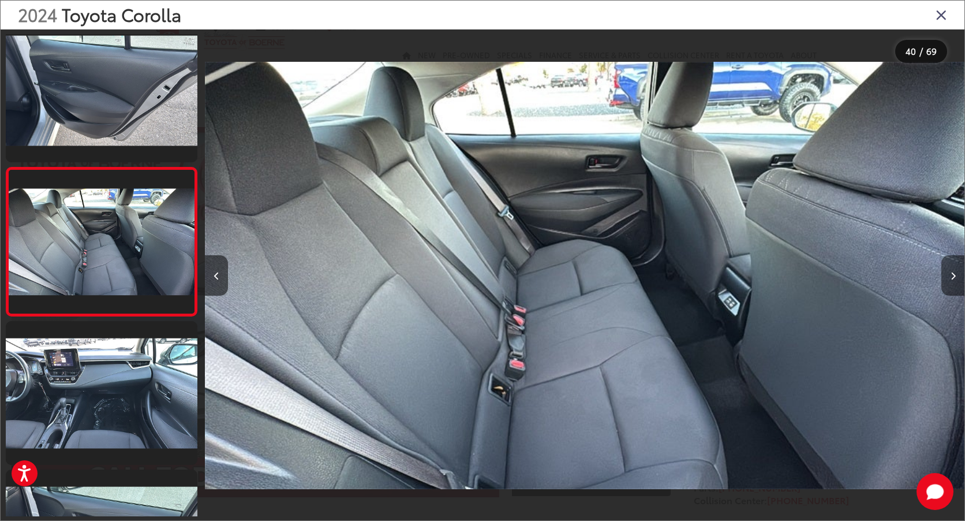
click at [956, 270] on button "Next image" at bounding box center [952, 275] width 23 height 40
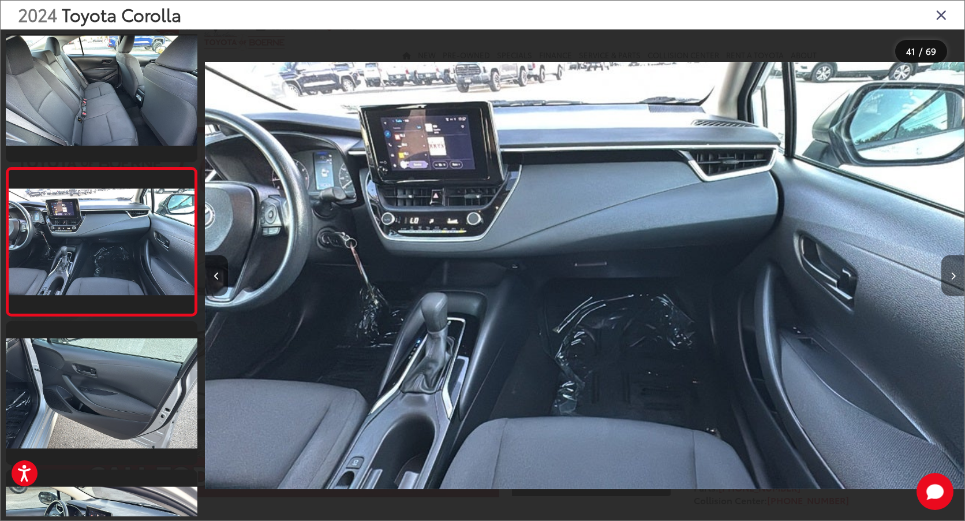
click at [956, 271] on button "Next image" at bounding box center [952, 275] width 23 height 40
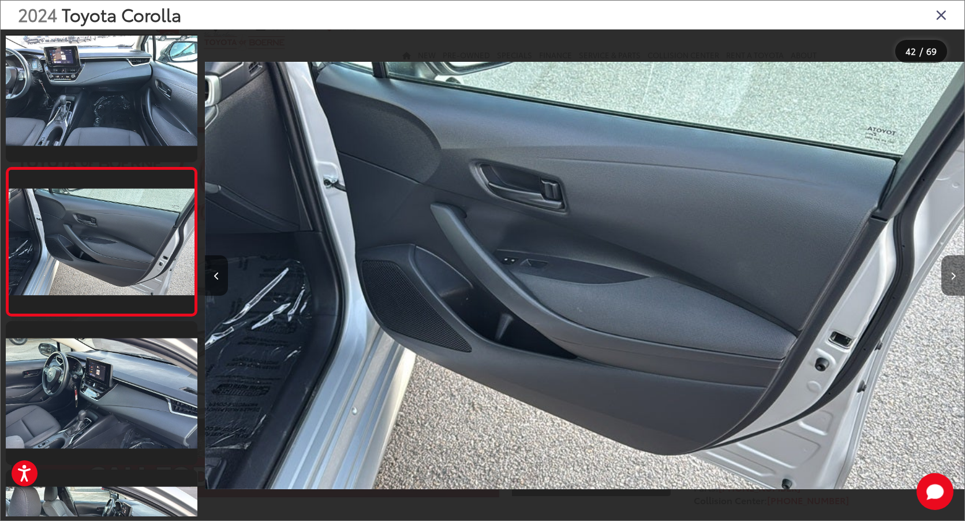
click at [956, 271] on button "Next image" at bounding box center [952, 275] width 23 height 40
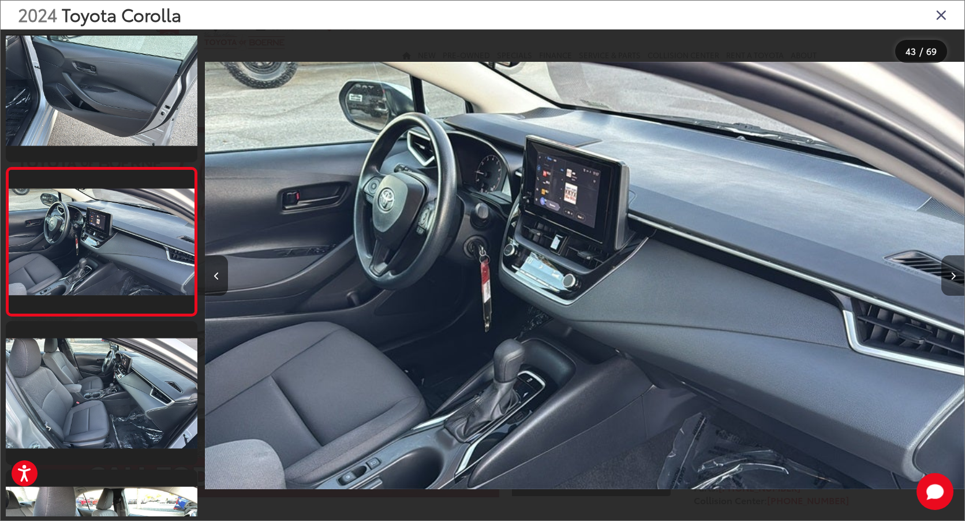
click at [956, 271] on button "Next image" at bounding box center [952, 275] width 23 height 40
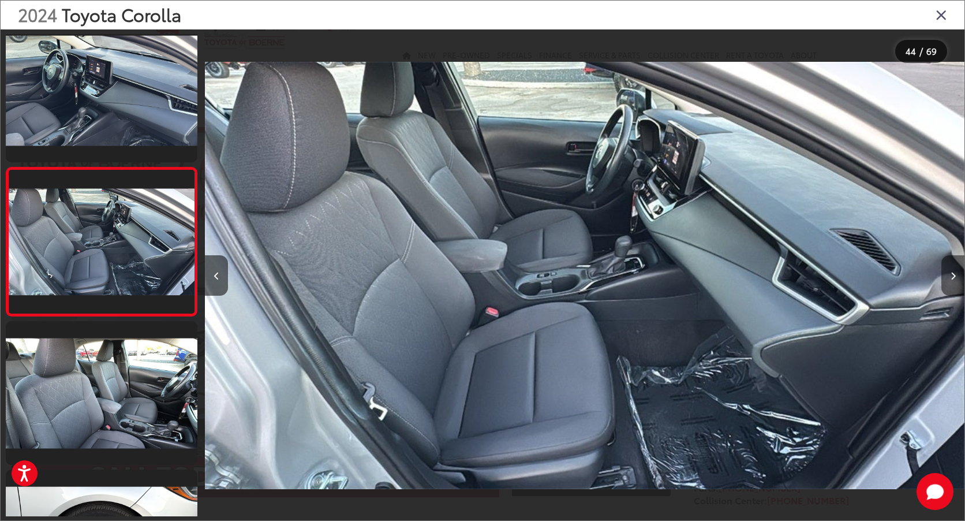
click at [956, 271] on button "Next image" at bounding box center [952, 275] width 23 height 40
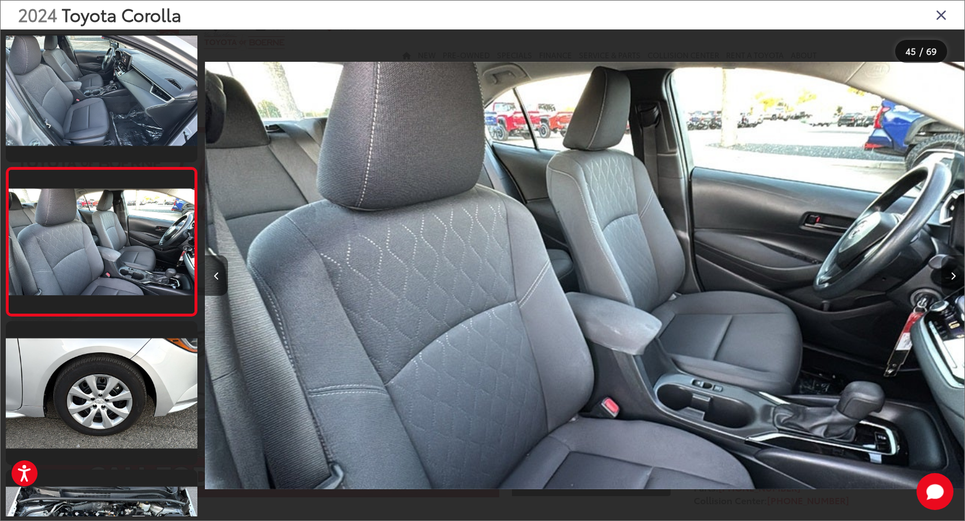
click at [956, 270] on button "Next image" at bounding box center [952, 275] width 23 height 40
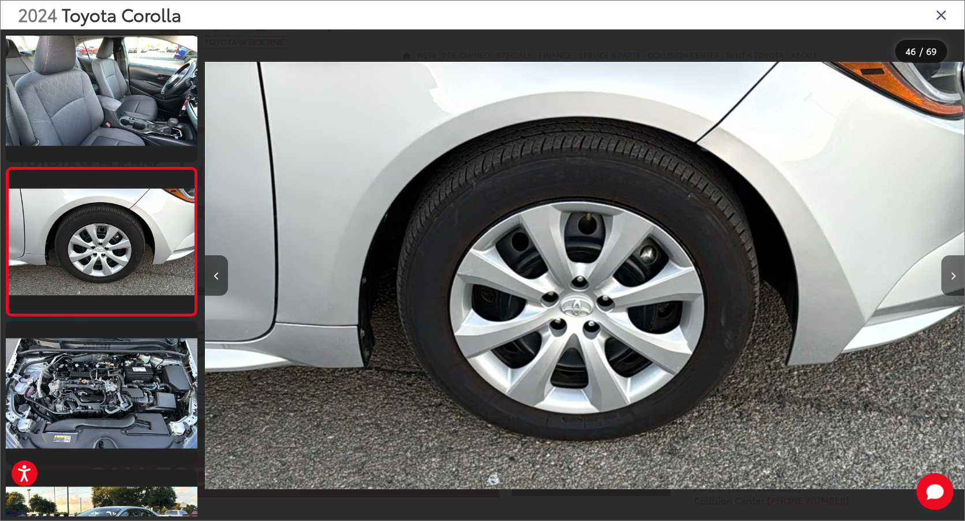
click at [954, 275] on icon "Next image" at bounding box center [953, 276] width 5 height 8
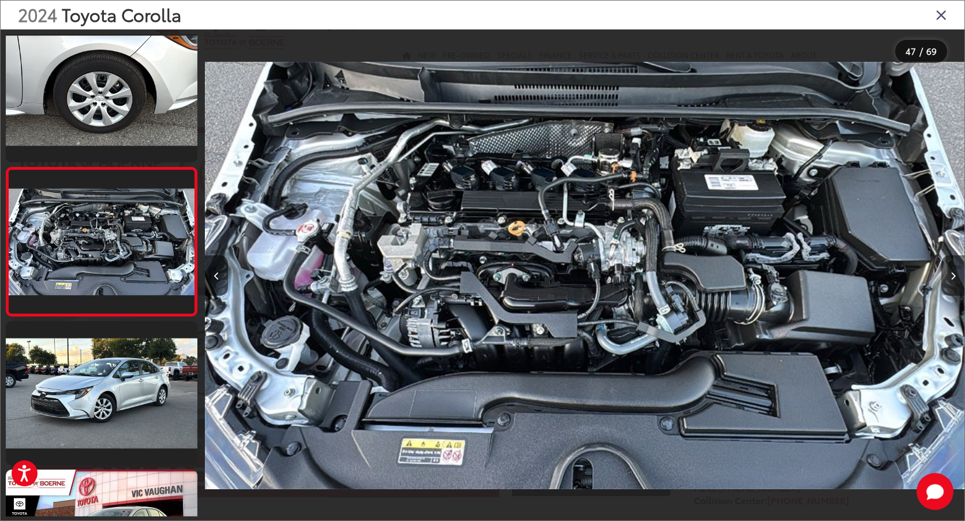
click at [954, 275] on icon "Next image" at bounding box center [953, 276] width 5 height 8
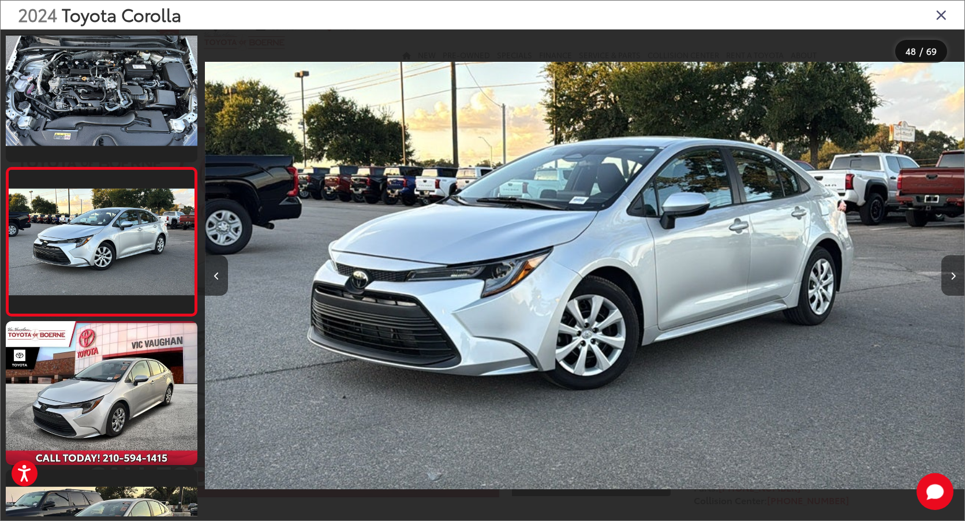
click at [954, 275] on icon "Next image" at bounding box center [953, 276] width 5 height 8
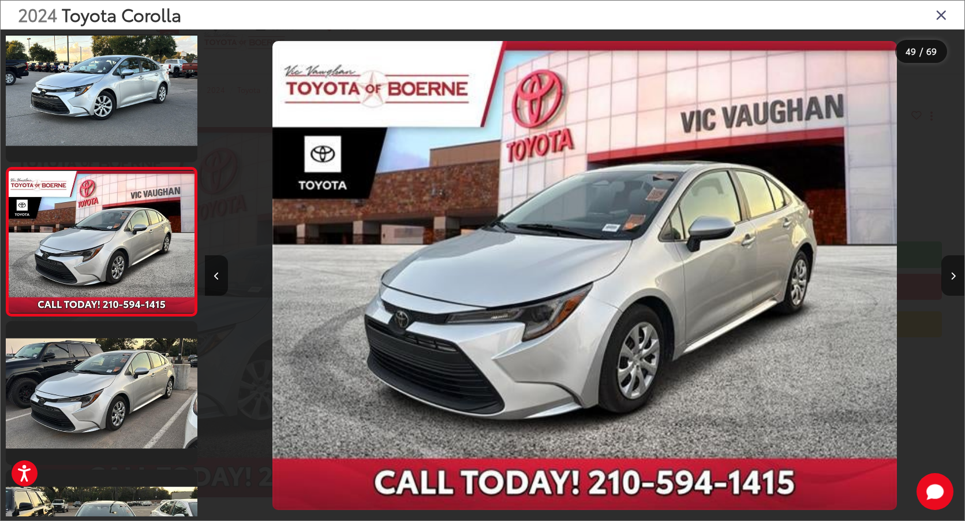
click at [952, 275] on icon "Next image" at bounding box center [953, 276] width 5 height 8
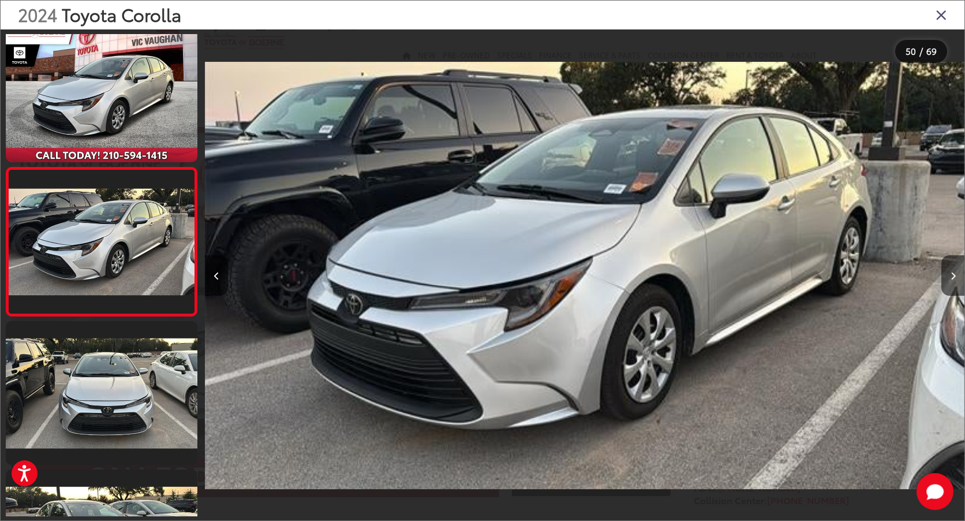
click at [941, 16] on icon "Close gallery" at bounding box center [942, 14] width 12 height 15
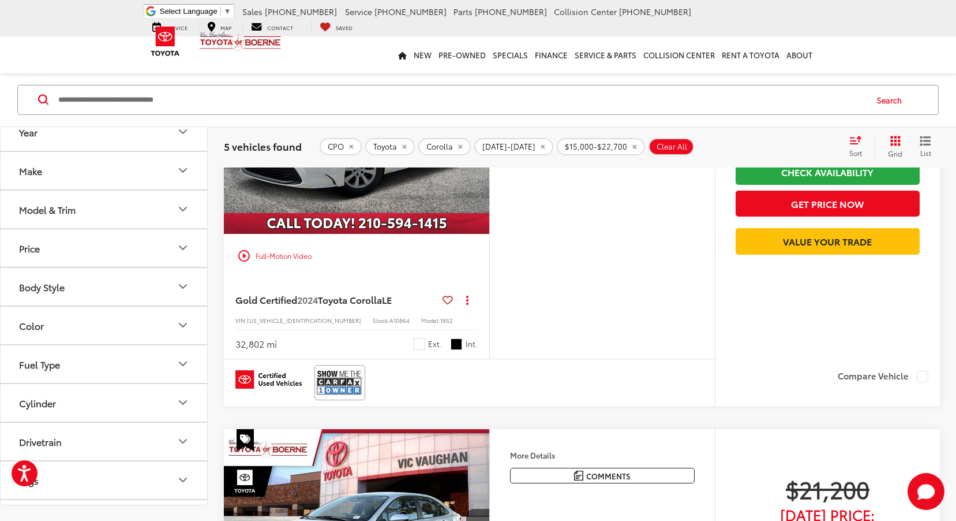
scroll to position [6, 0]
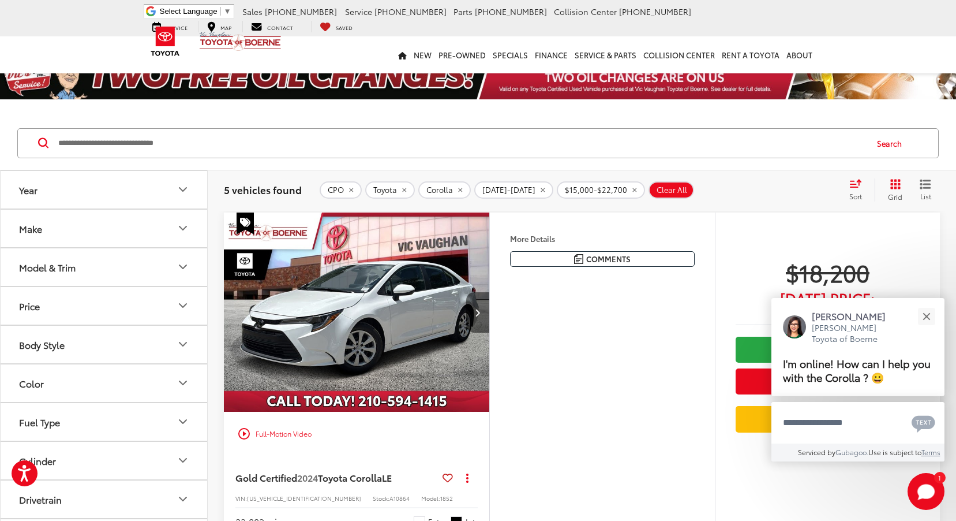
click at [482, 315] on button "Next image" at bounding box center [477, 312] width 23 height 40
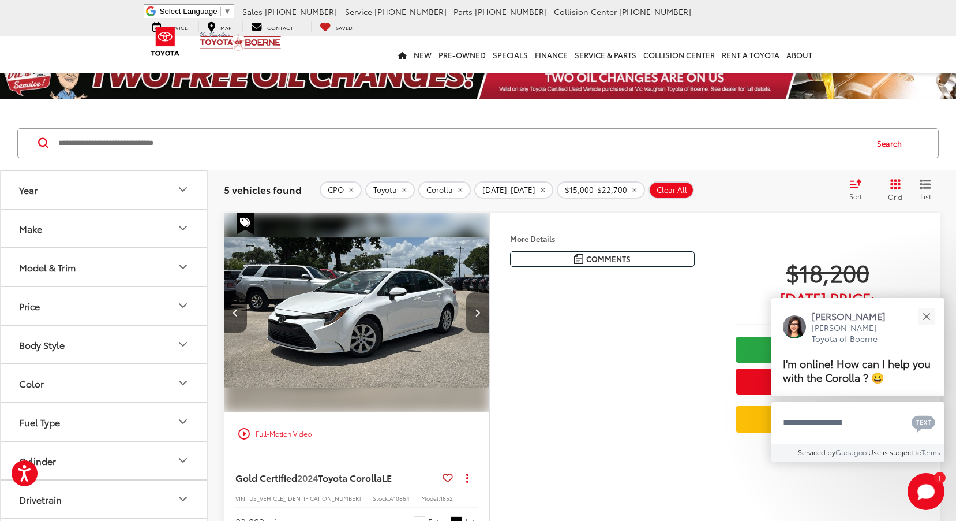
click at [481, 316] on button "Next image" at bounding box center [477, 312] width 23 height 40
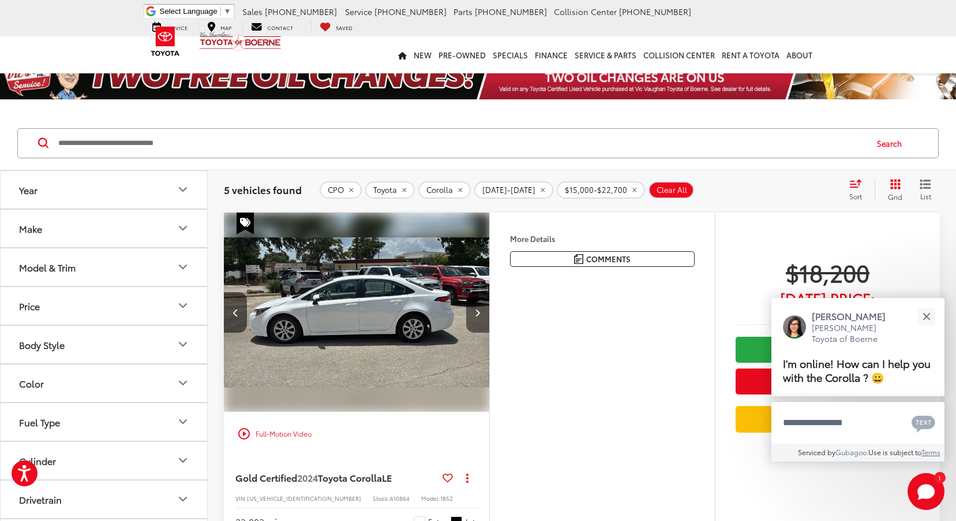
click at [480, 317] on button "Next image" at bounding box center [477, 312] width 23 height 40
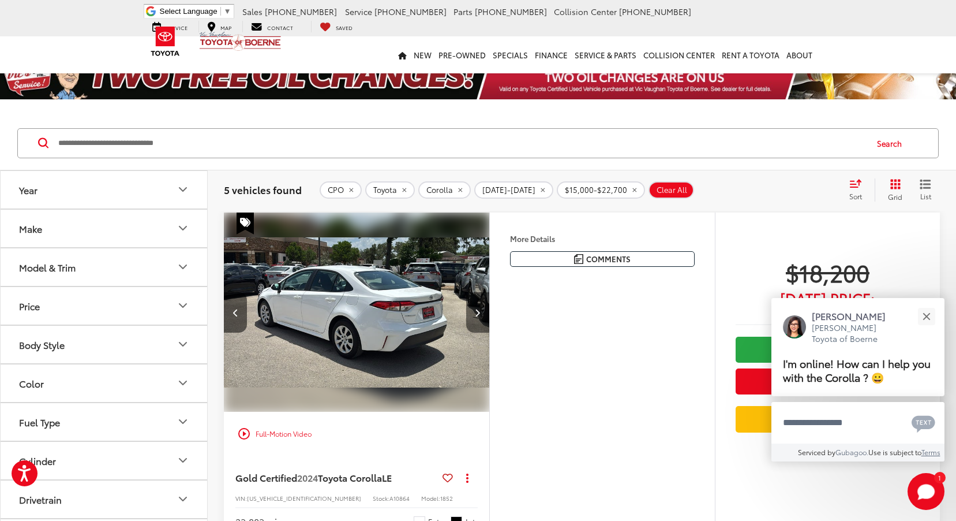
click at [480, 317] on button "Next image" at bounding box center [477, 312] width 23 height 40
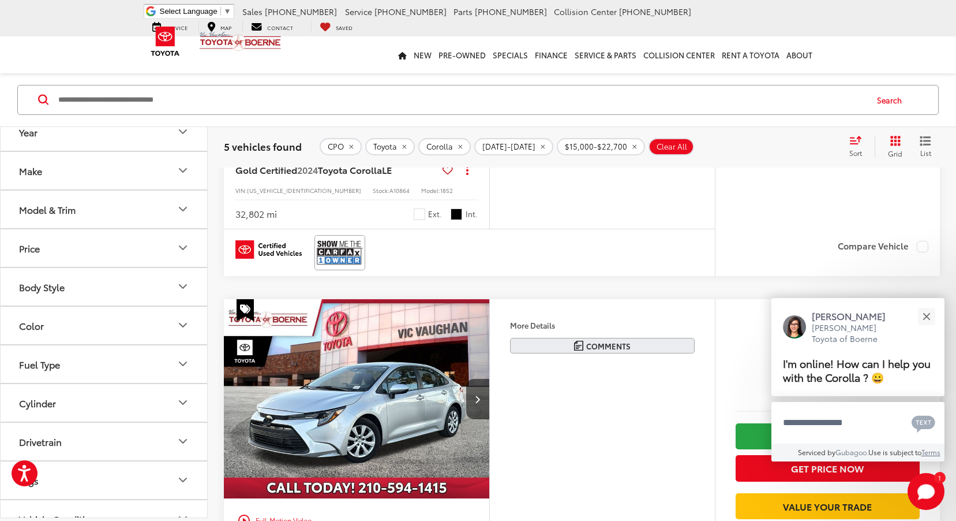
scroll to position [353, 0]
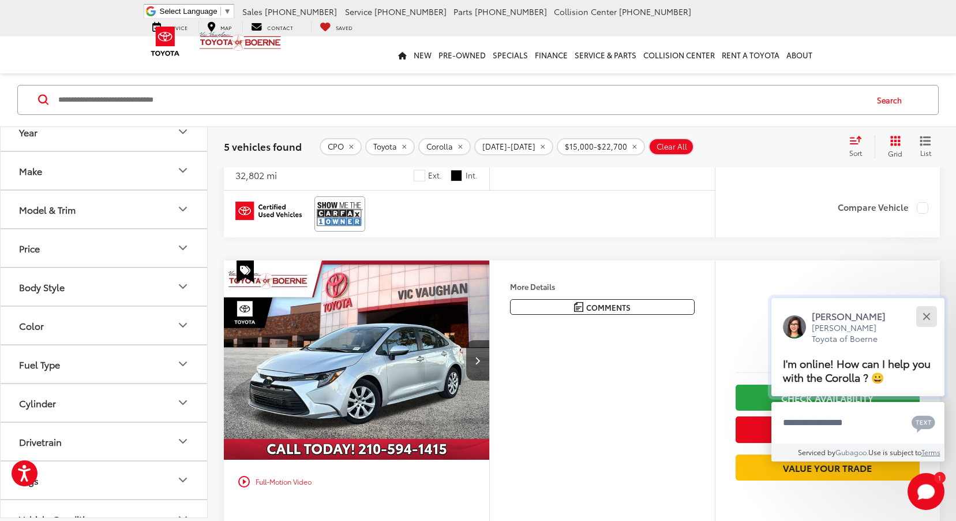
click at [929, 317] on div "Close" at bounding box center [927, 316] width 8 height 8
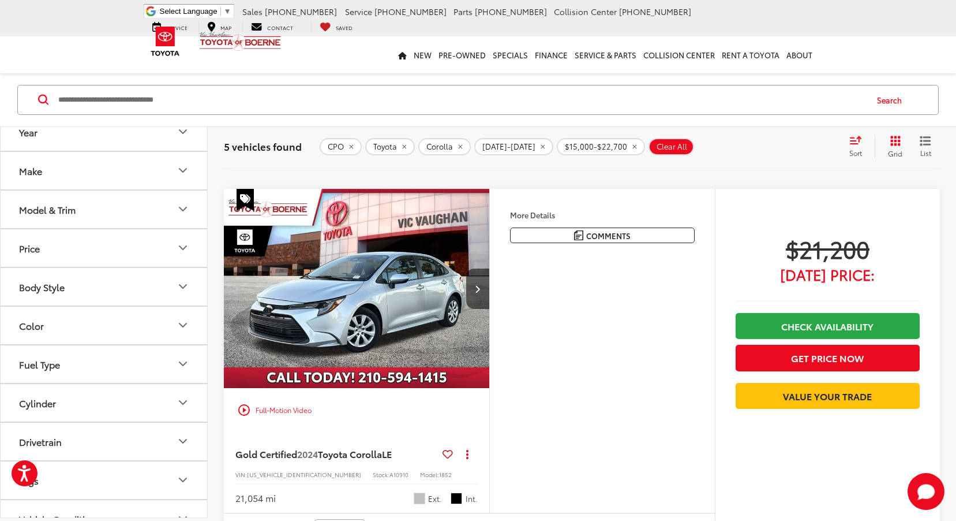
scroll to position [404, 0]
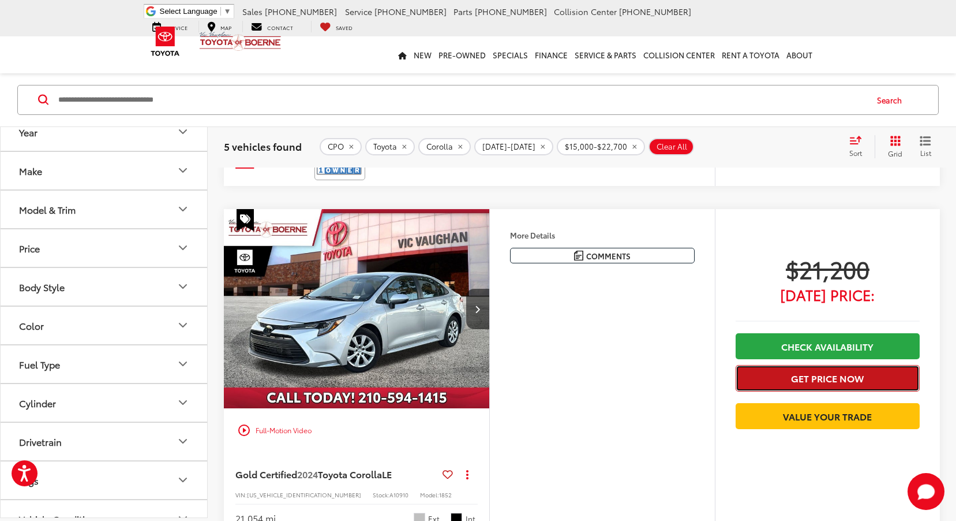
click at [846, 380] on button "Get Price Now" at bounding box center [828, 378] width 184 height 26
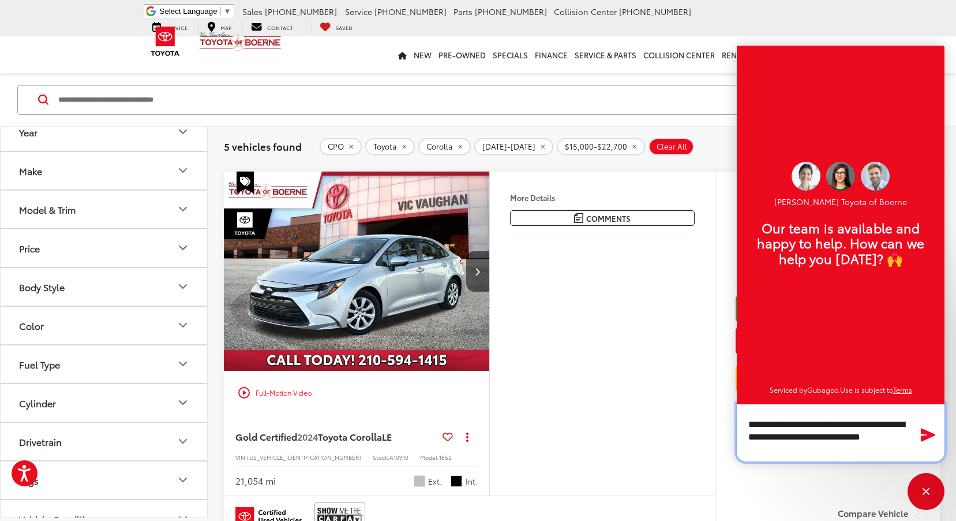
scroll to position [462, 0]
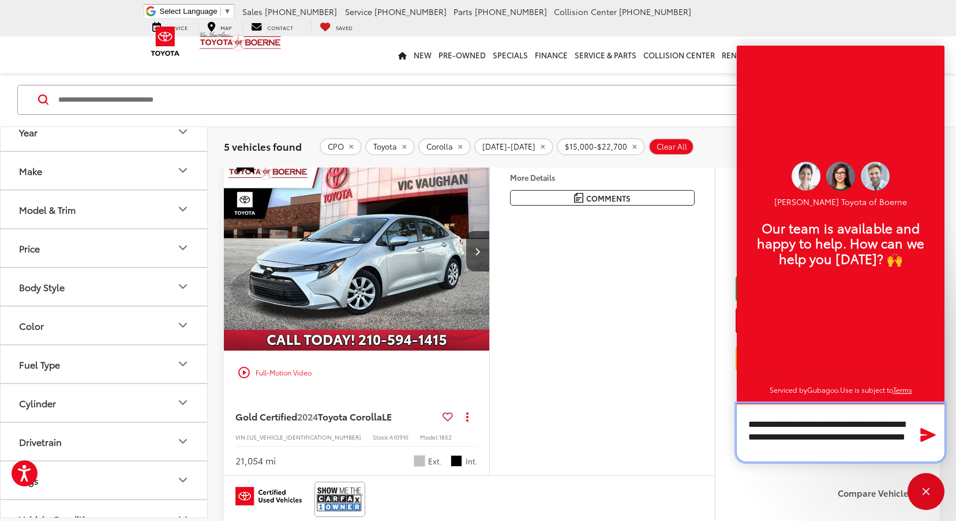
type textarea "**********"
click at [926, 434] on icon "Send Message" at bounding box center [928, 435] width 15 height 14
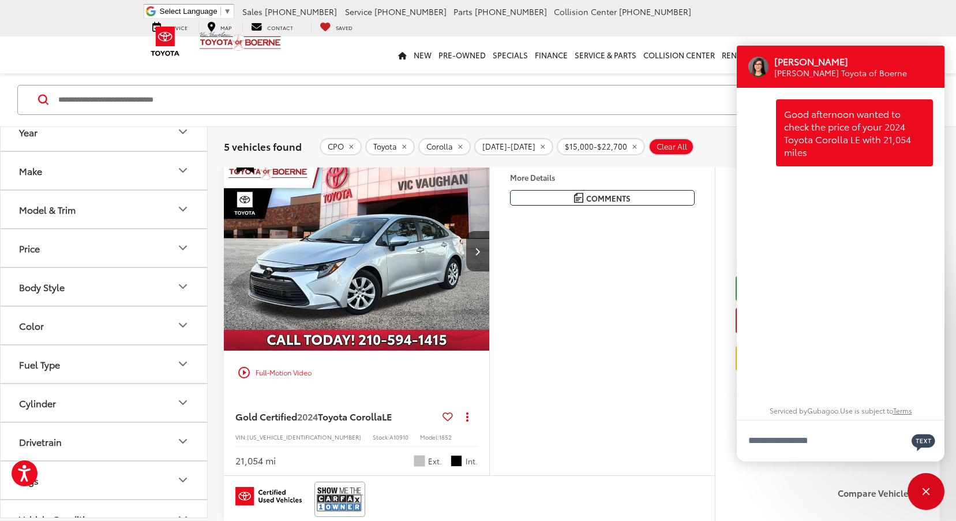
scroll to position [0, 0]
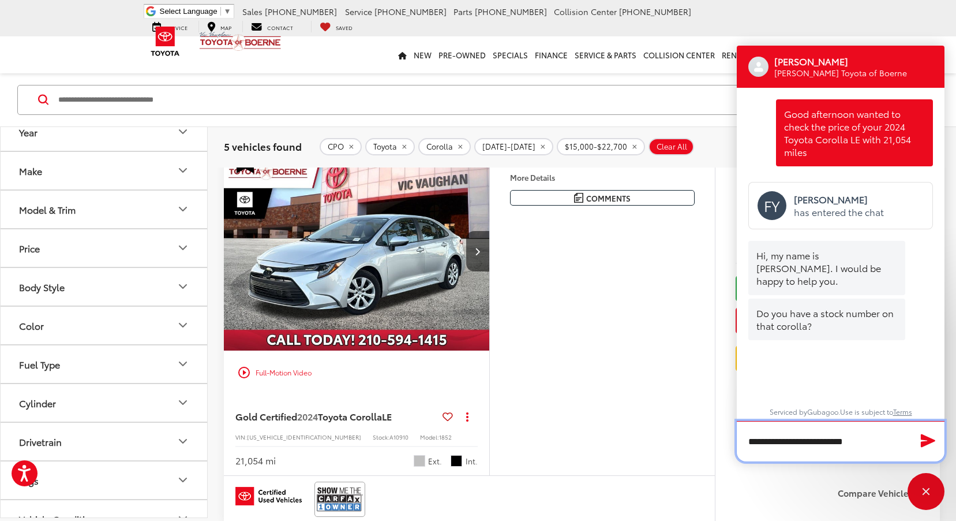
type textarea "**********"
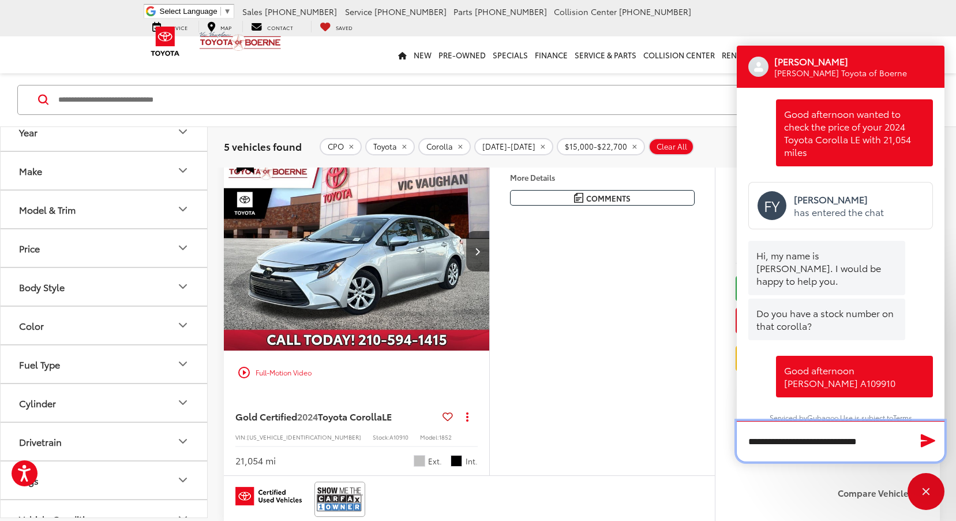
type textarea "**********"
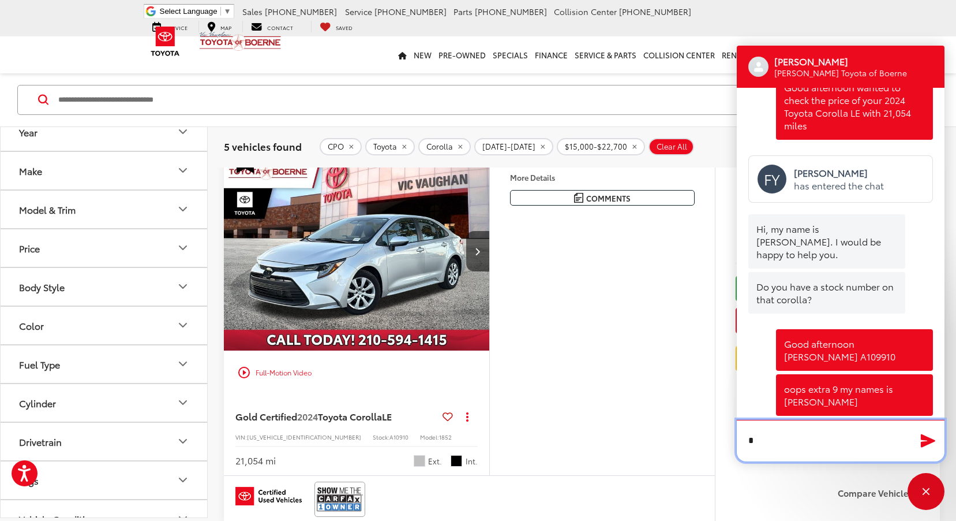
scroll to position [25, 0]
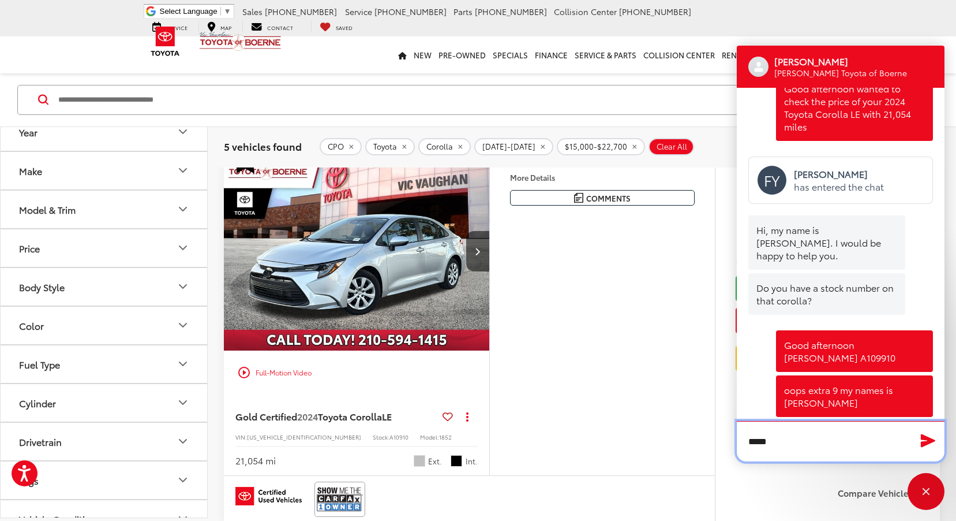
type textarea "******"
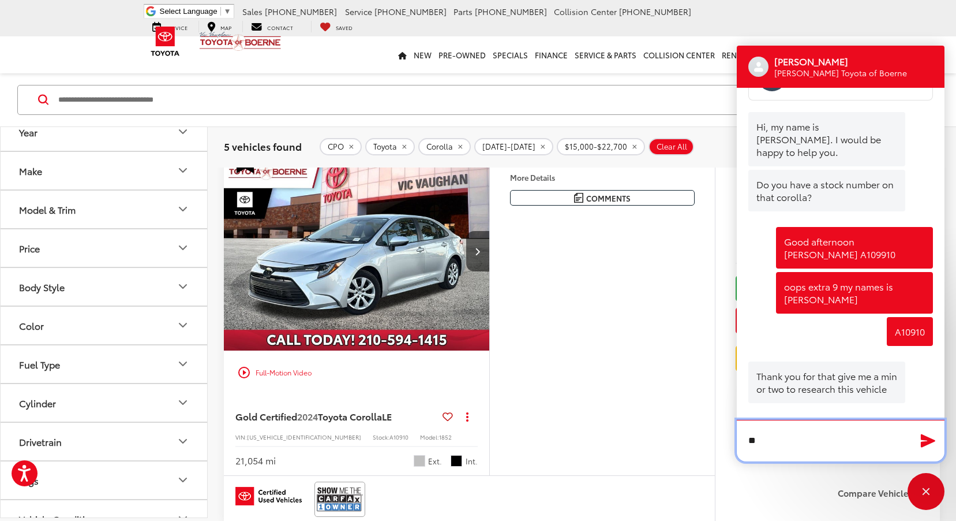
scroll to position [128, 0]
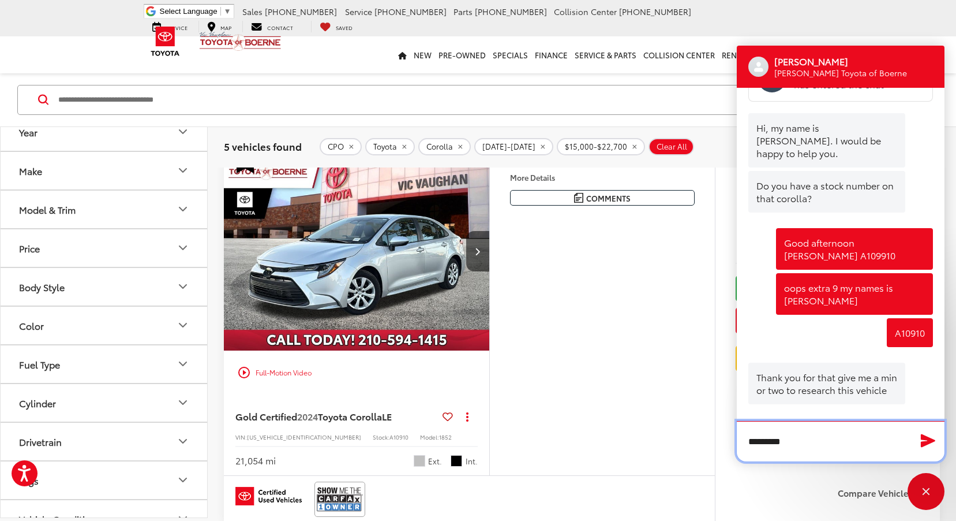
type textarea "*********"
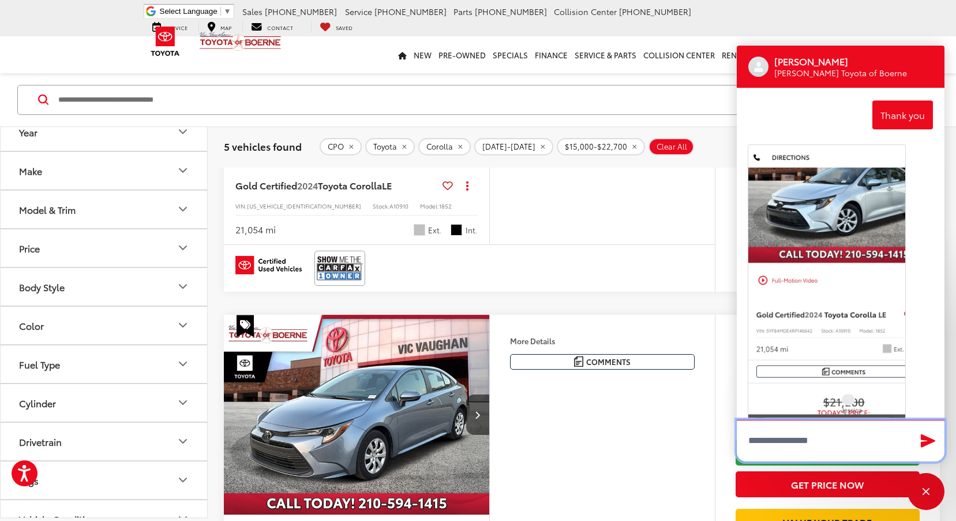
scroll to position [454, 0]
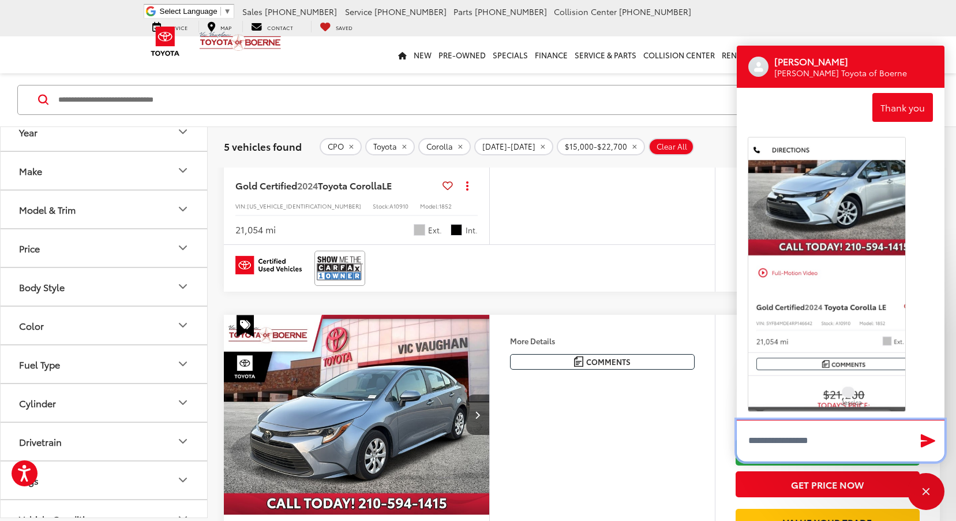
click at [806, 431] on textarea "Type your message" at bounding box center [841, 441] width 208 height 42
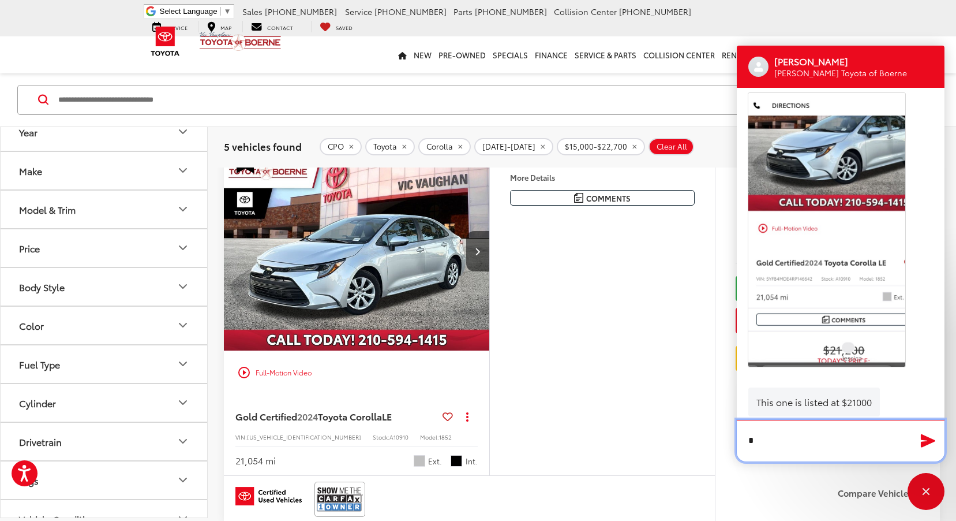
scroll to position [498, 0]
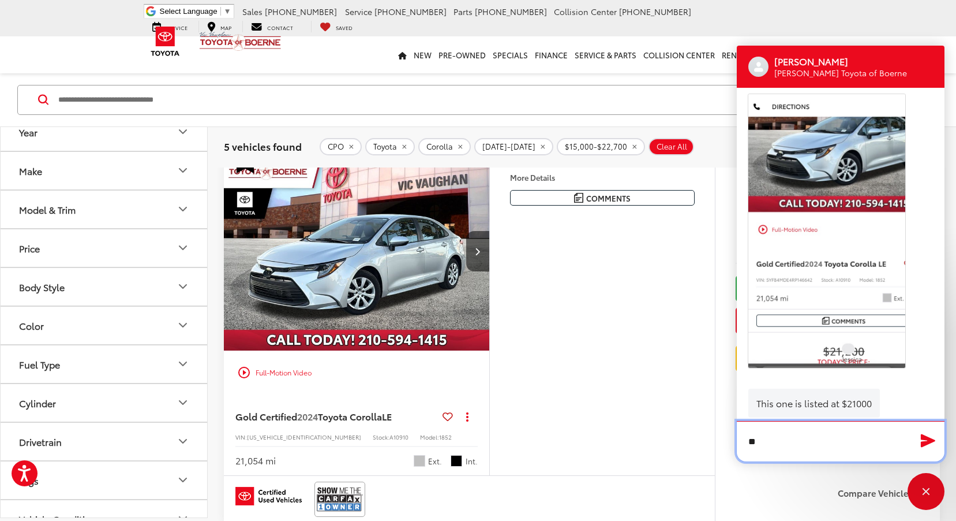
type textarea "**"
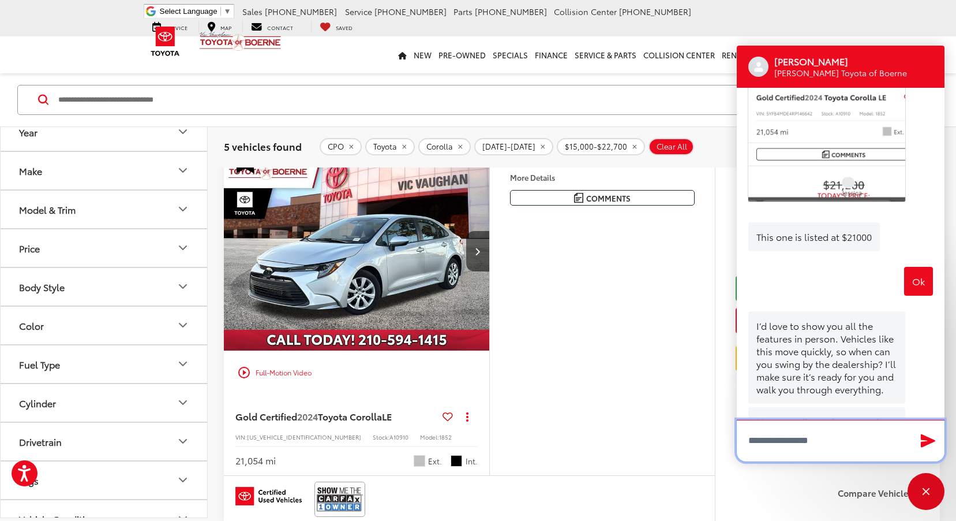
scroll to position [734, 0]
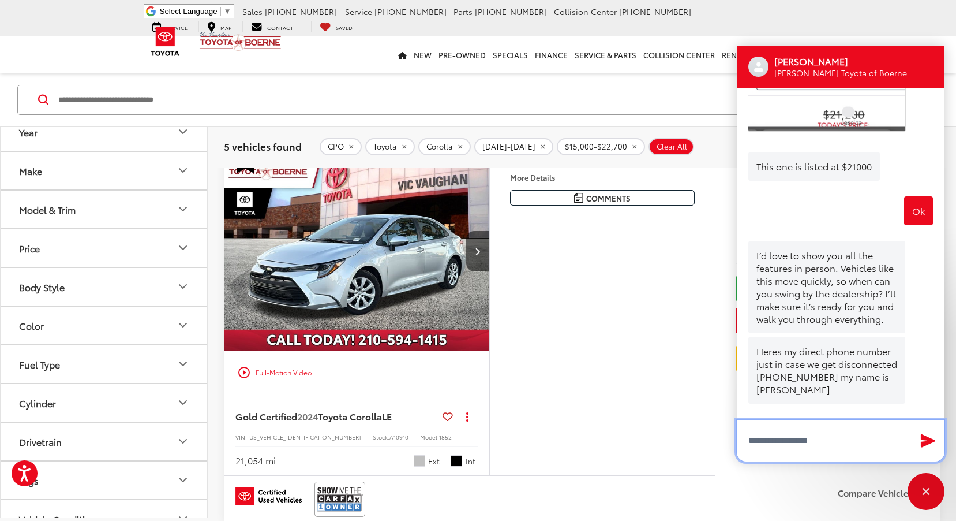
click at [794, 444] on textarea "Type your message" at bounding box center [841, 441] width 208 height 42
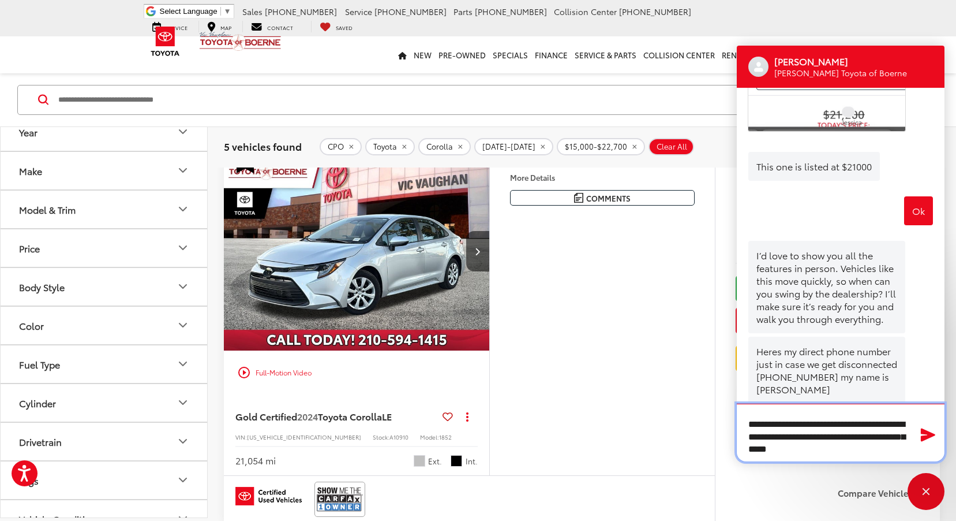
type textarea "**********"
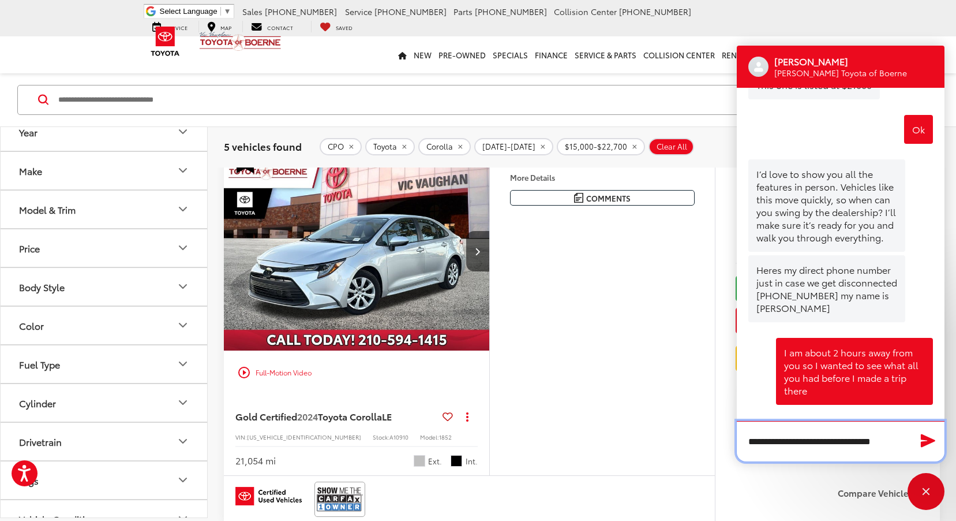
scroll to position [817, 0]
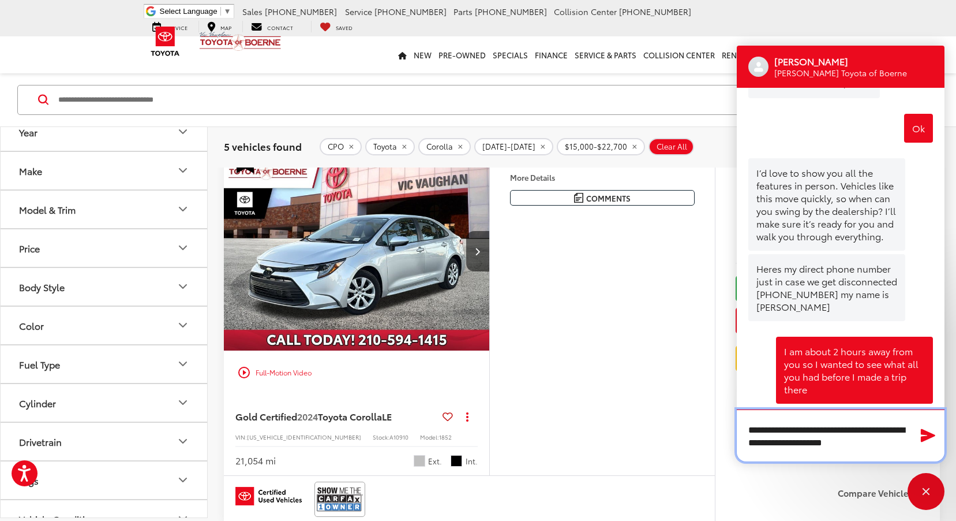
type textarea "**********"
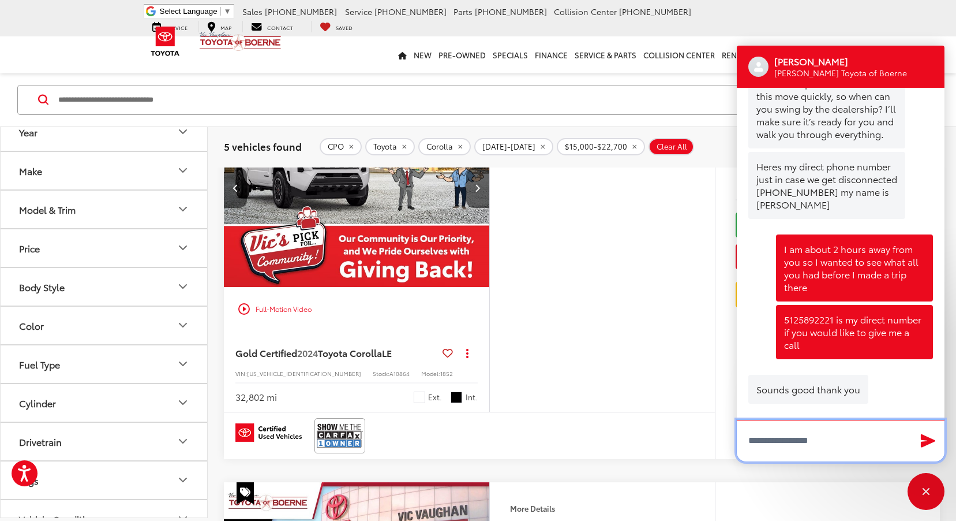
scroll to position [0, 0]
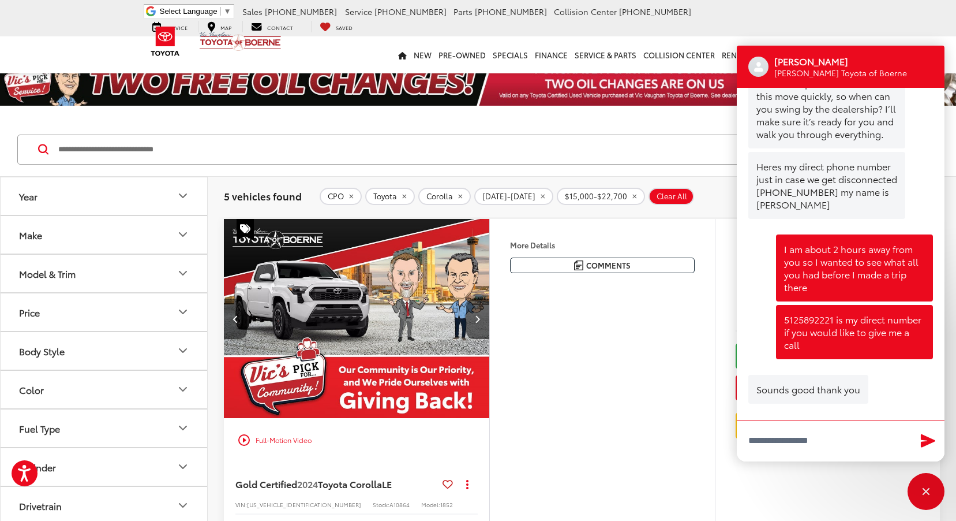
drag, startPoint x: 584, startPoint y: 470, endPoint x: 622, endPoint y: 436, distance: 50.7
click at [598, 461] on div "More Details Comments Dealer Comments CARFAX One-Owner. Clean CARFAX. 2024 Toyo…" at bounding box center [602, 381] width 226 height 324
click at [927, 496] on div "Close" at bounding box center [926, 491] width 37 height 37
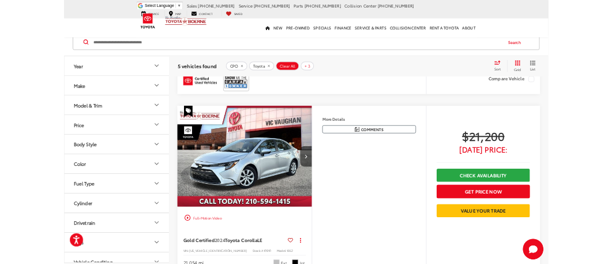
scroll to position [0, 596]
